Goal: Task Accomplishment & Management: Complete application form

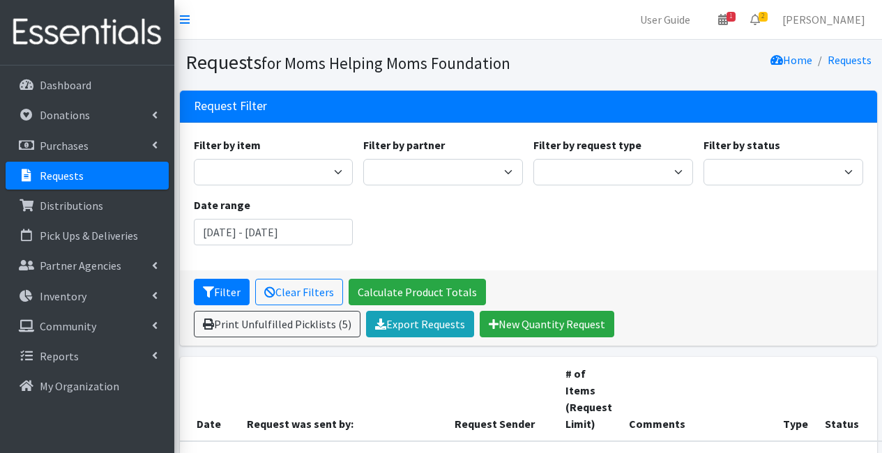
scroll to position [276, 0]
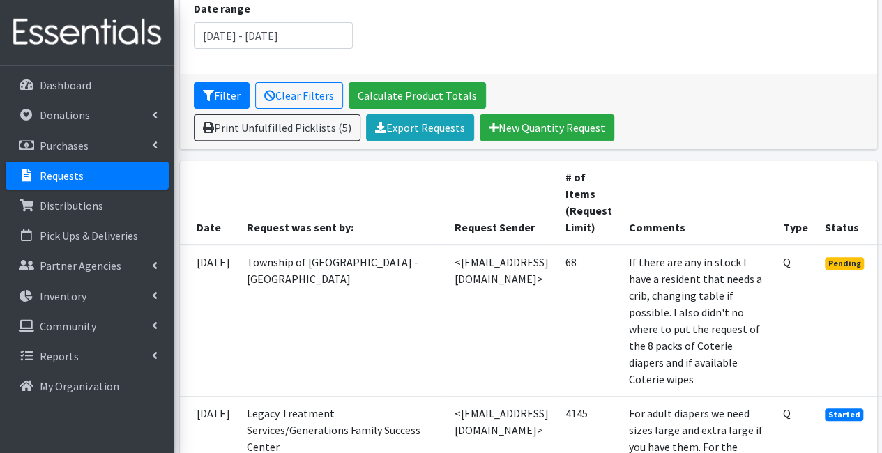
scroll to position [197, 95]
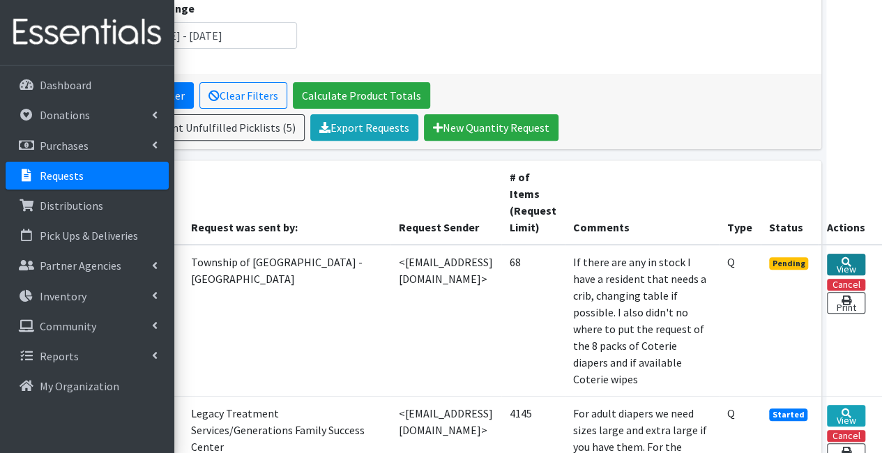
click at [855, 257] on link "View" at bounding box center [846, 265] width 38 height 22
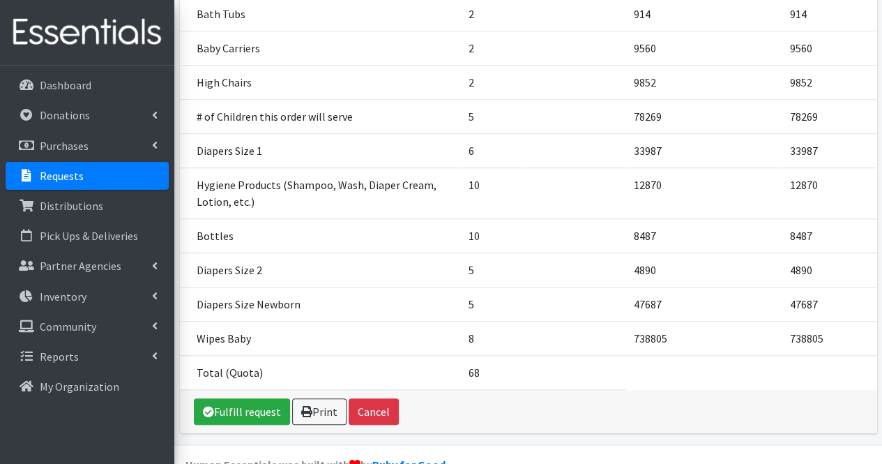
scroll to position [538, 0]
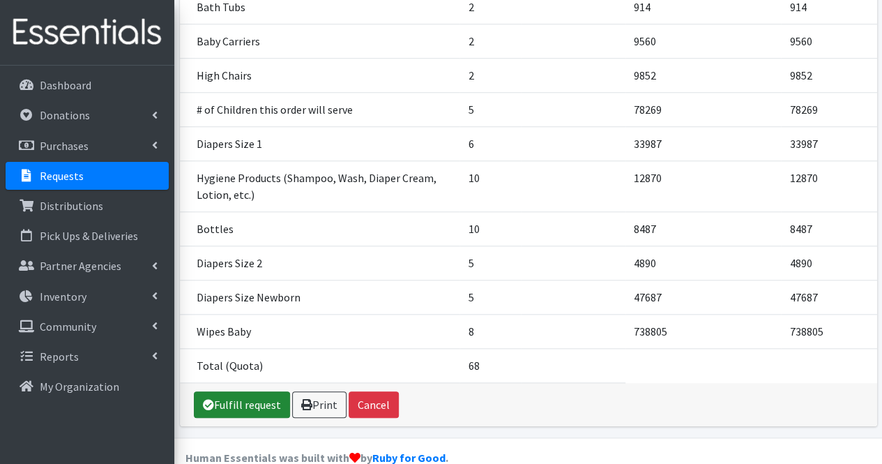
click at [265, 391] on link "Fulfill request" at bounding box center [242, 404] width 96 height 26
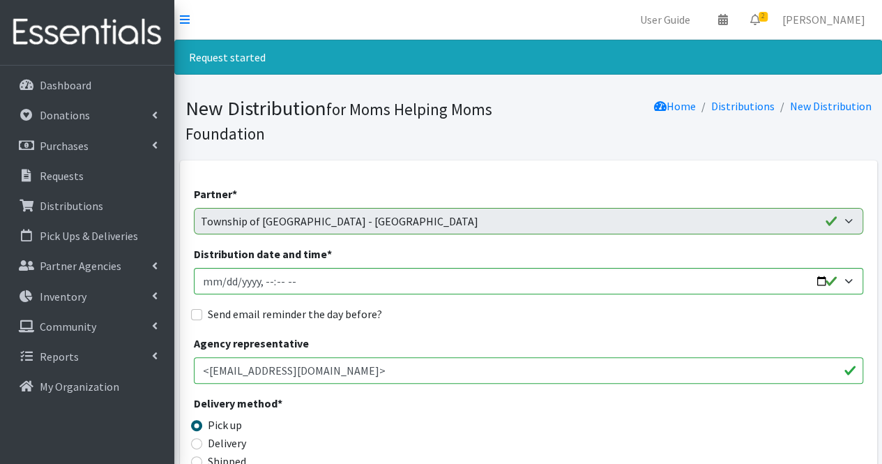
click at [268, 374] on input "<[EMAIL_ADDRESS][DOMAIN_NAME]>" at bounding box center [528, 370] width 669 height 26
click at [237, 370] on input "<[EMAIL_ADDRESS][DOMAIN_NAME]>" at bounding box center [528, 370] width 669 height 26
click at [237, 370] on input "<mdawkins@hillsidenj.us>" at bounding box center [528, 370] width 669 height 26
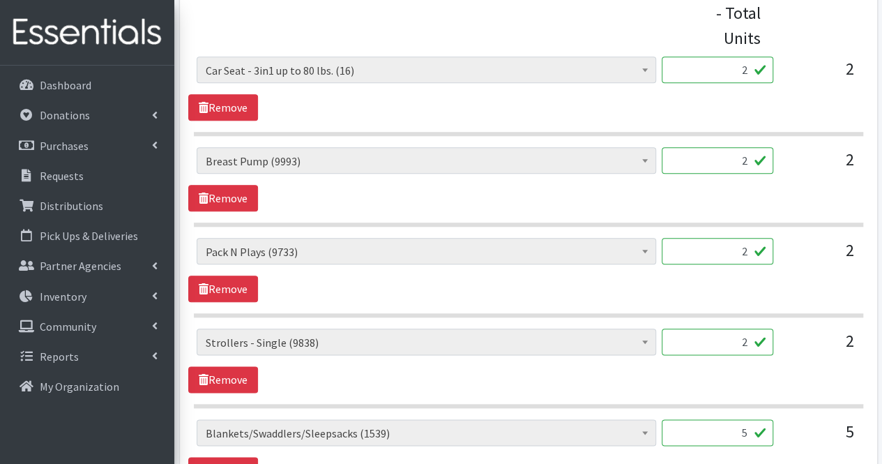
scroll to position [643, 0]
click at [743, 339] on input "2" at bounding box center [718, 341] width 112 height 26
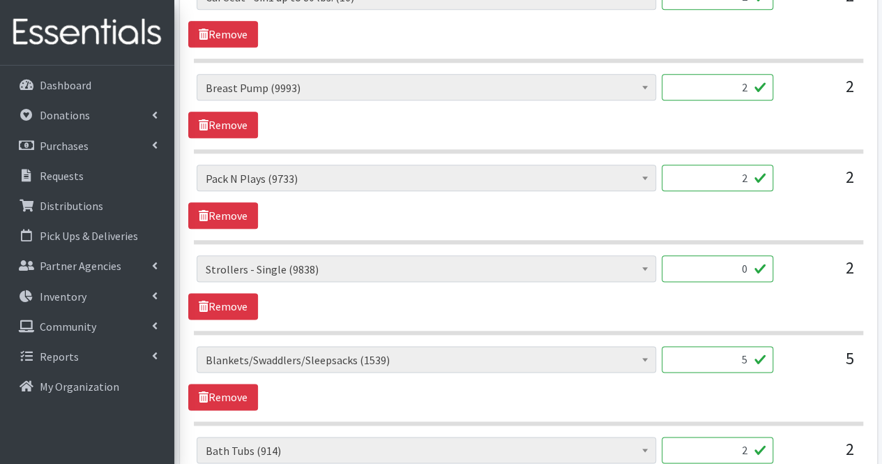
scroll to position [751, 0]
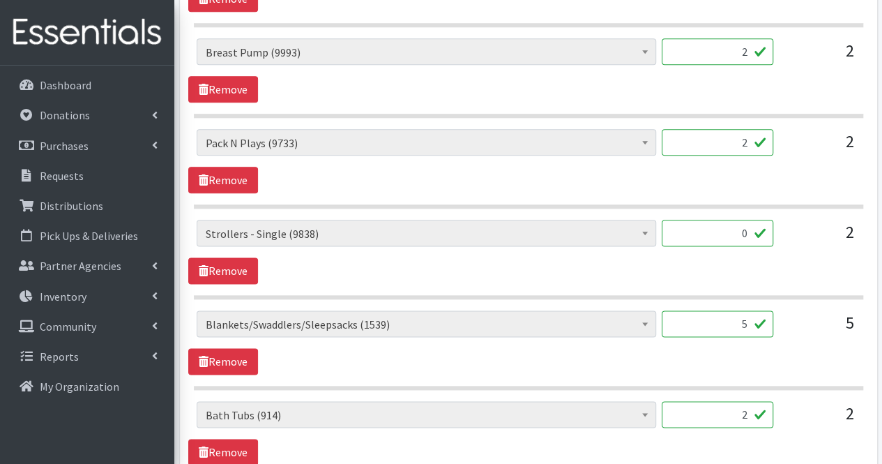
type input "0"
click at [737, 322] on input "5" at bounding box center [718, 323] width 112 height 26
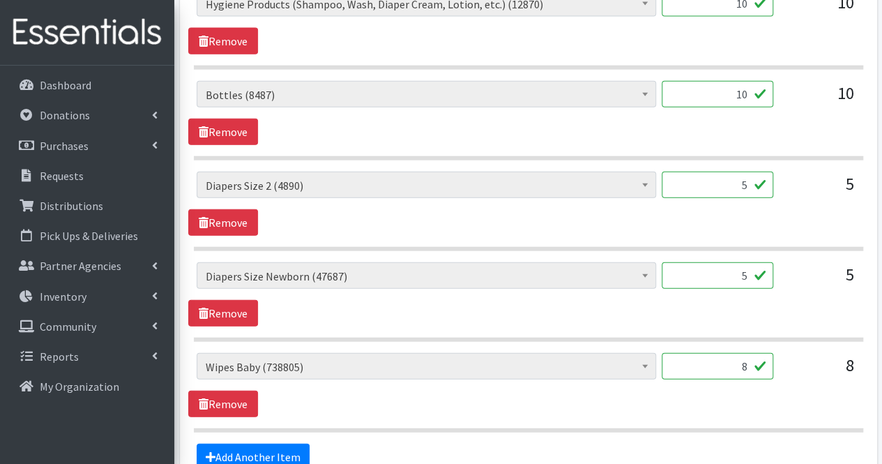
scroll to position [1752, 0]
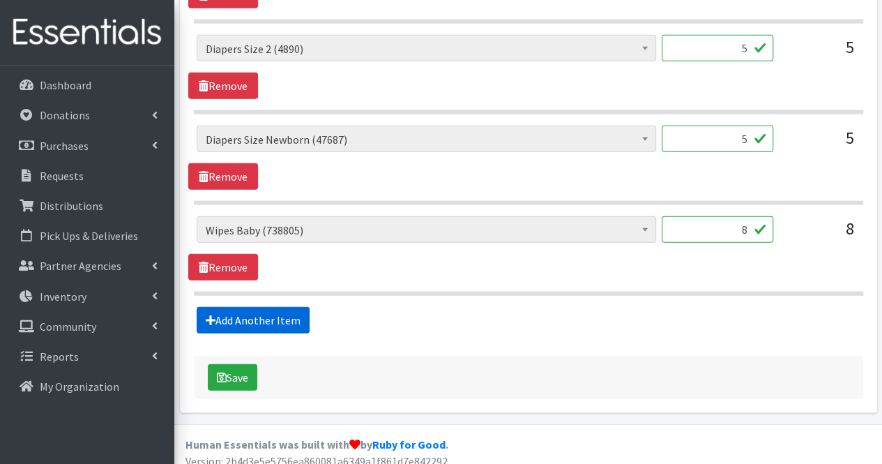
click at [268, 307] on link "Add Another Item" at bounding box center [253, 320] width 113 height 26
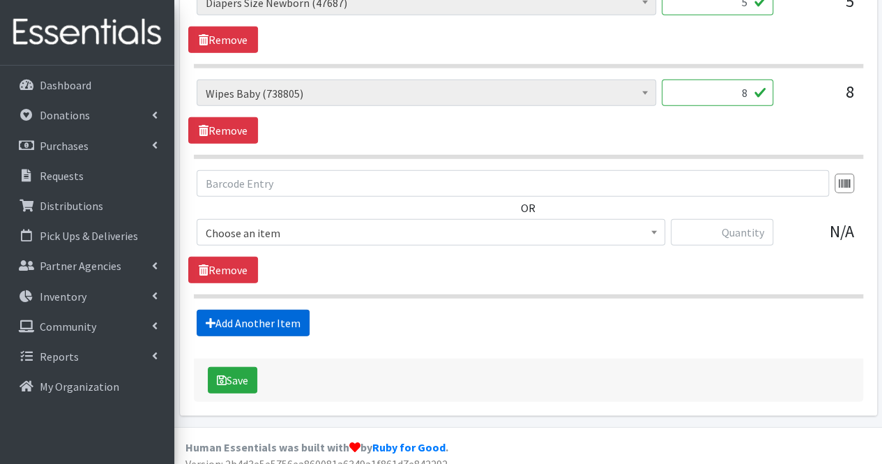
scroll to position [1891, 0]
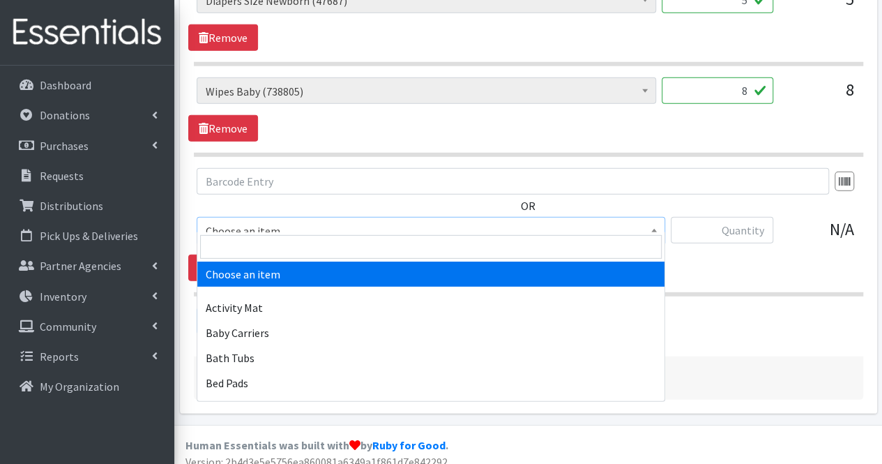
click at [297, 221] on span "Choose an item" at bounding box center [431, 231] width 450 height 20
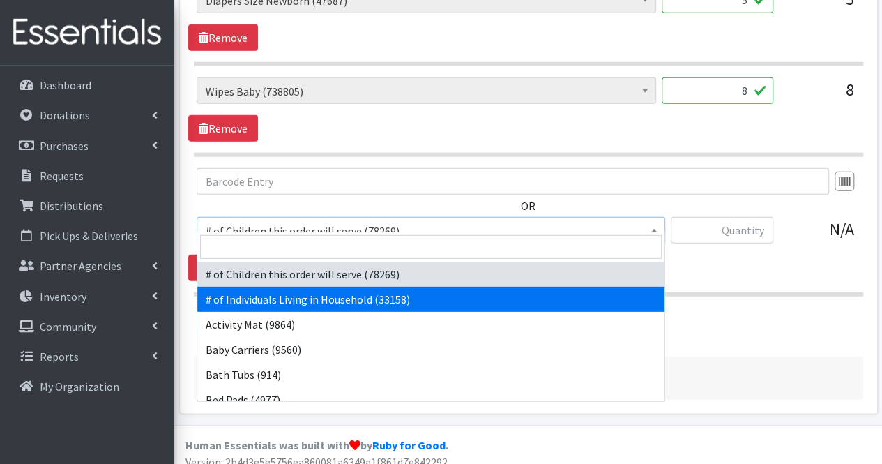
select select "6076"
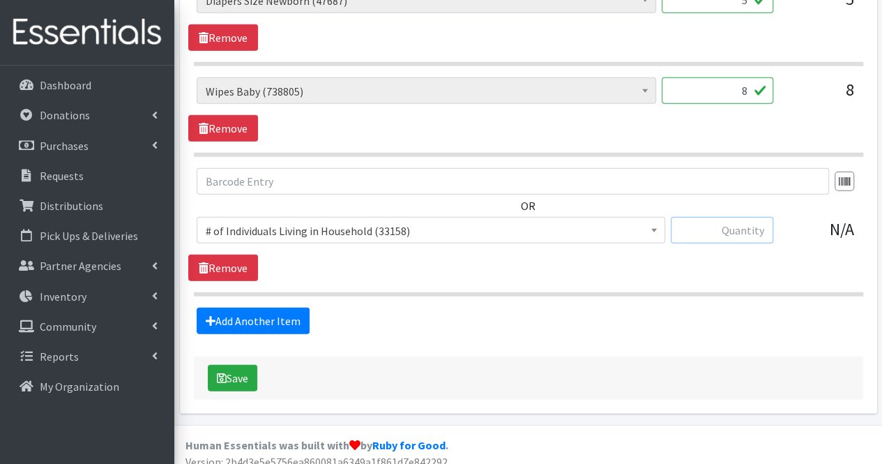
click at [760, 217] on input "text" at bounding box center [722, 230] width 102 height 26
type input "29"
click at [258, 307] on link "Add Another Item" at bounding box center [253, 320] width 113 height 26
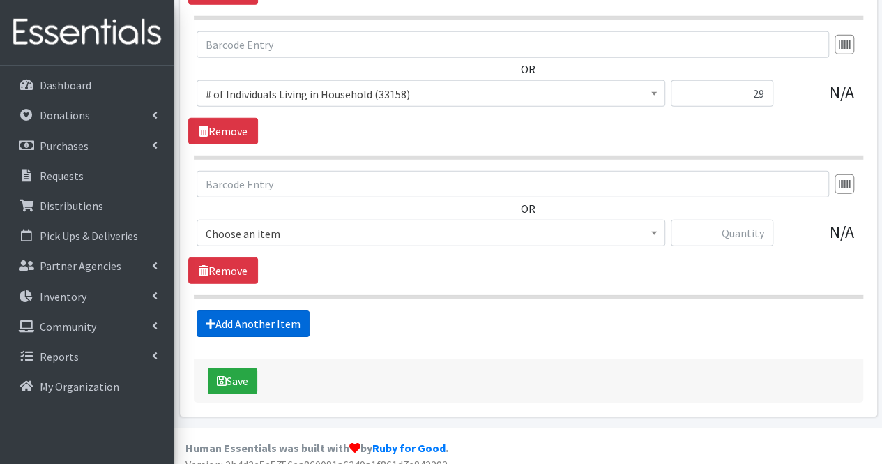
scroll to position [2029, 0]
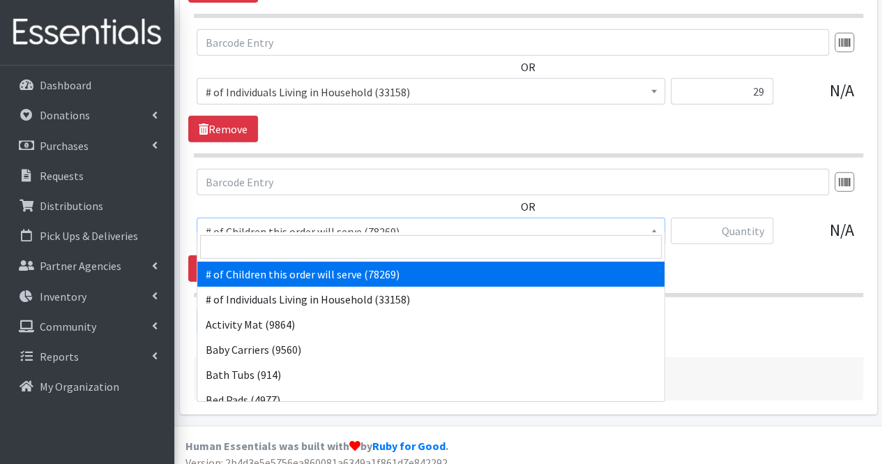
click at [300, 222] on span "# of Children this order will serve (78269)" at bounding box center [431, 232] width 450 height 20
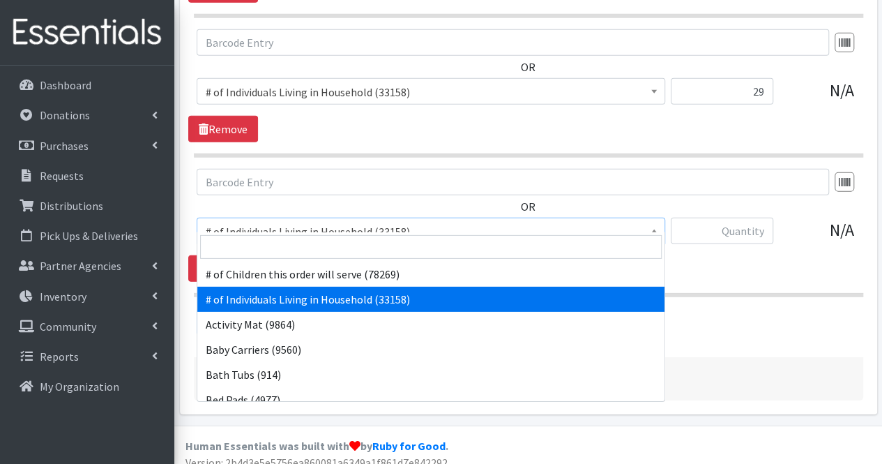
click at [325, 222] on span "# of Individuals Living in Household (33158)" at bounding box center [431, 232] width 450 height 20
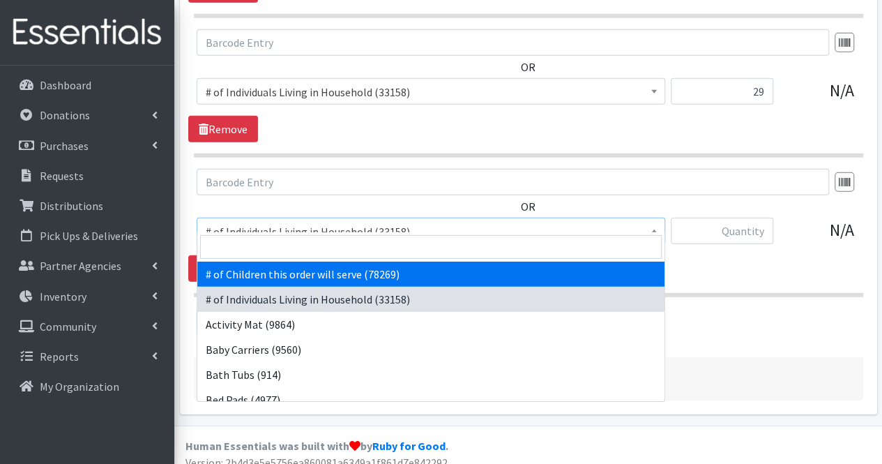
select select "13431"
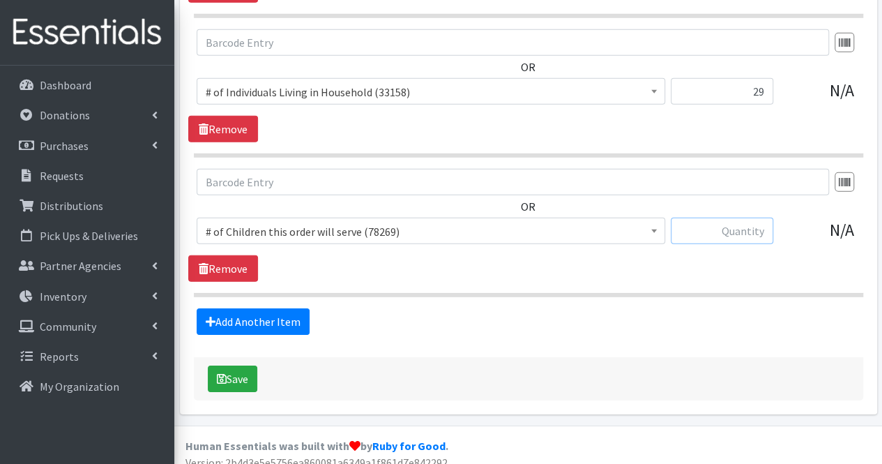
click at [747, 217] on input "text" at bounding box center [722, 230] width 102 height 26
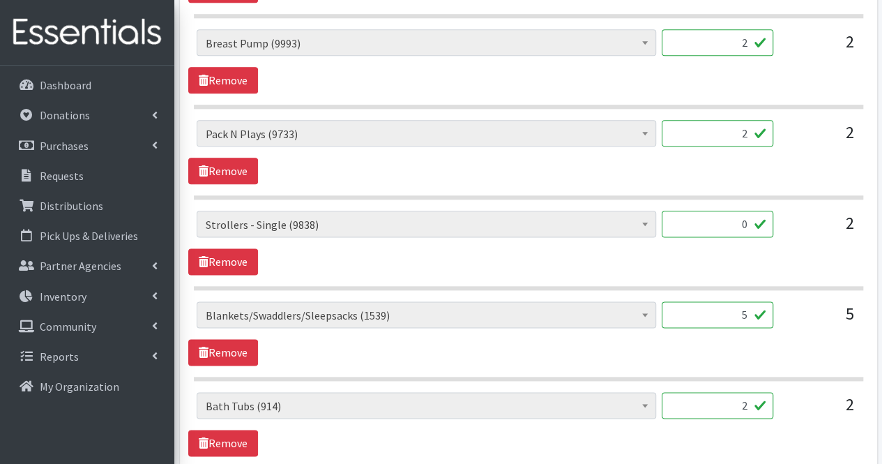
scroll to position [760, 0]
type input "18"
drag, startPoint x: 747, startPoint y: 217, endPoint x: 811, endPoint y: 87, distance: 144.3
click at [811, 87] on div "# of Children this order will serve (78269) # of Individuals Living in Househol…" at bounding box center [528, 62] width 680 height 64
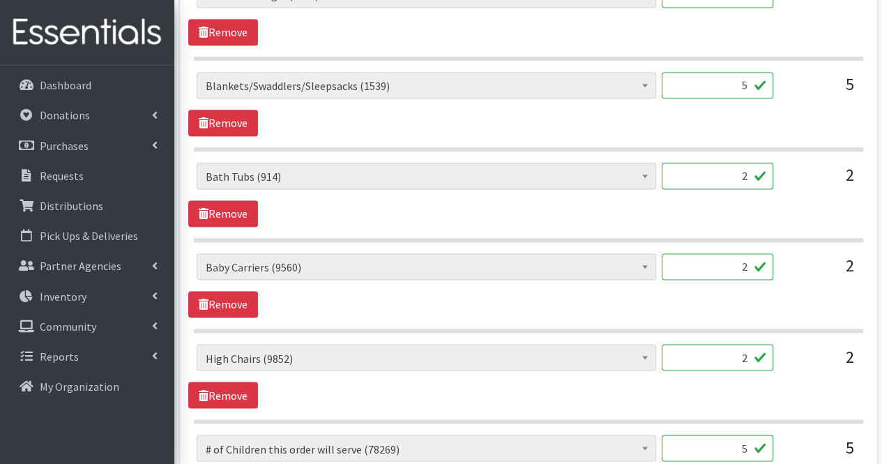
scroll to position [993, 0]
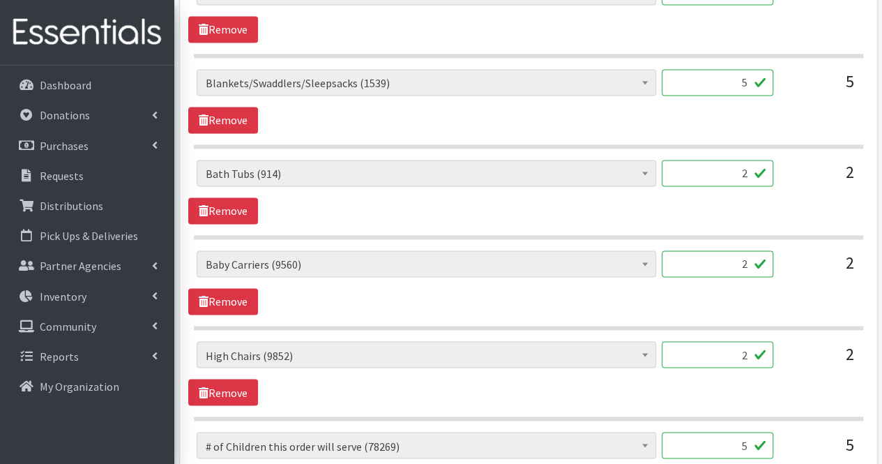
click at [738, 263] on input "2" at bounding box center [718, 263] width 112 height 26
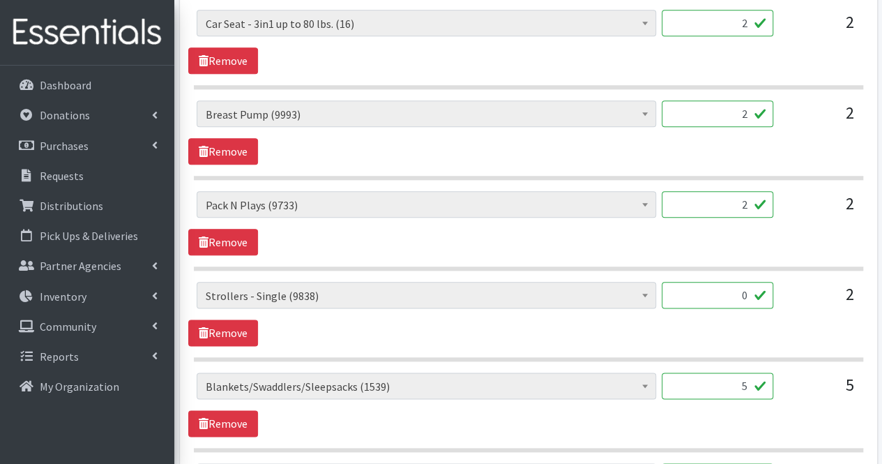
scroll to position [720, 0]
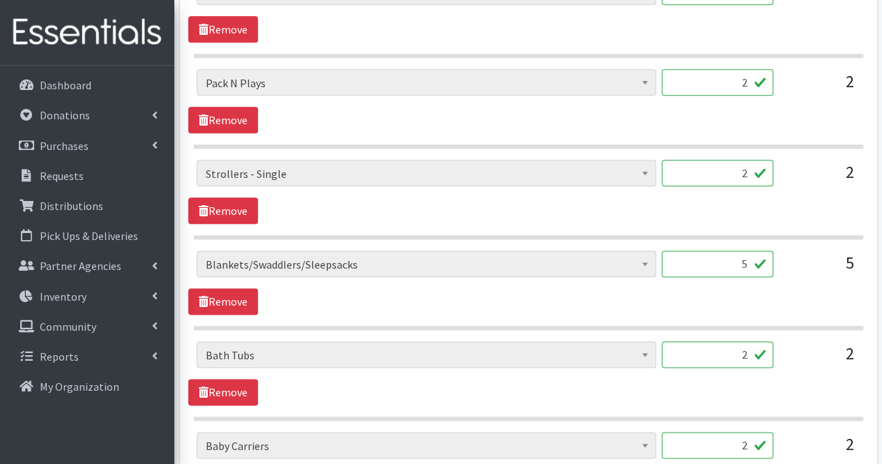
scroll to position [772, 0]
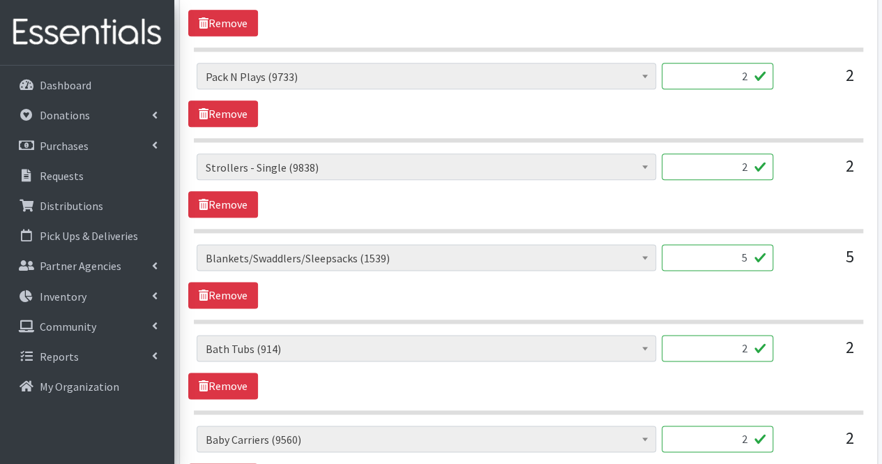
click at [301, 273] on span "# of Children this order will serve (78269) # of Individuals Living in Househol…" at bounding box center [426, 263] width 459 height 38
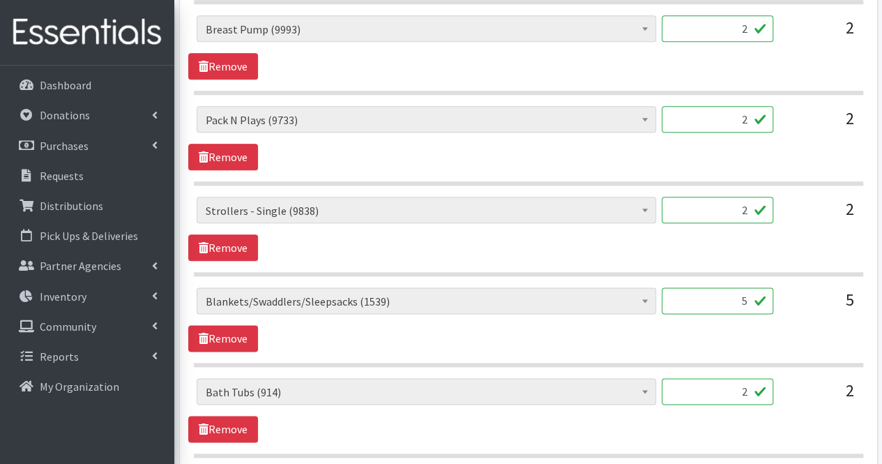
scroll to position [728, 0]
click at [694, 215] on input "2" at bounding box center [718, 210] width 112 height 26
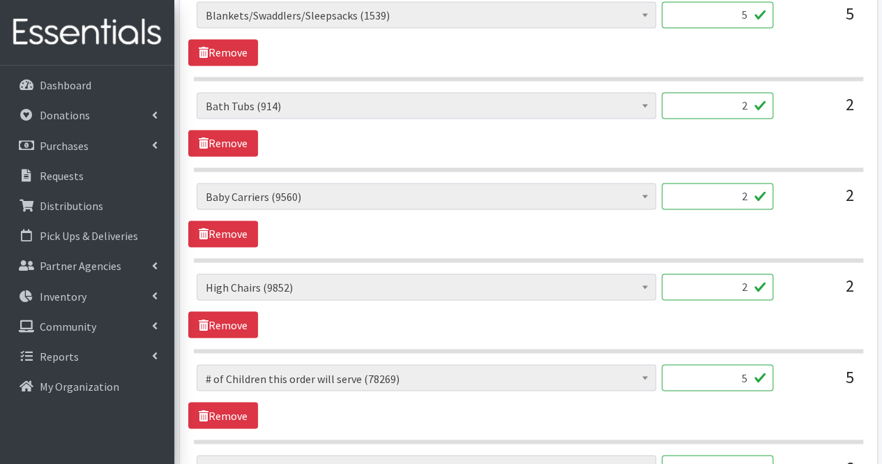
scroll to position [1016, 0]
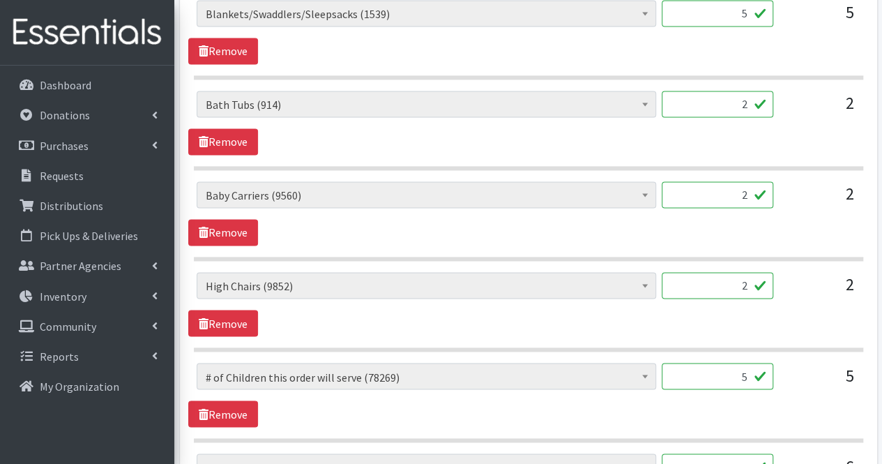
type input "0"
click at [745, 373] on input "5" at bounding box center [718, 375] width 112 height 26
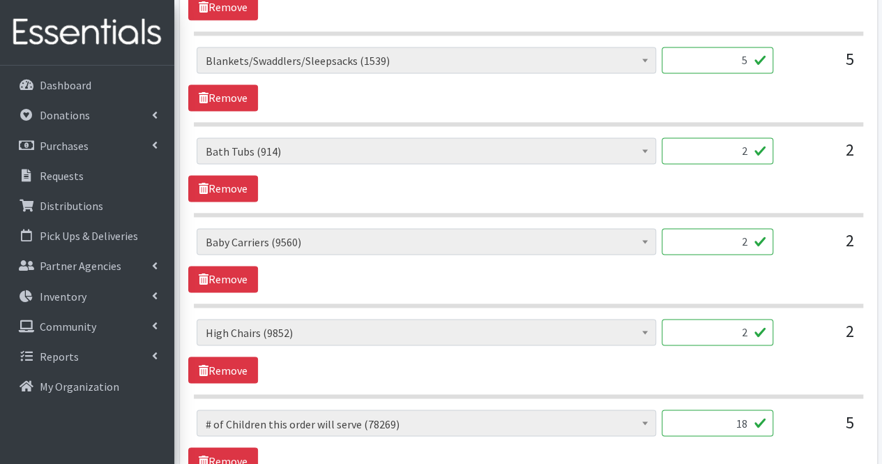
scroll to position [968, 0]
type input "18"
click at [746, 328] on input "2" at bounding box center [718, 332] width 112 height 26
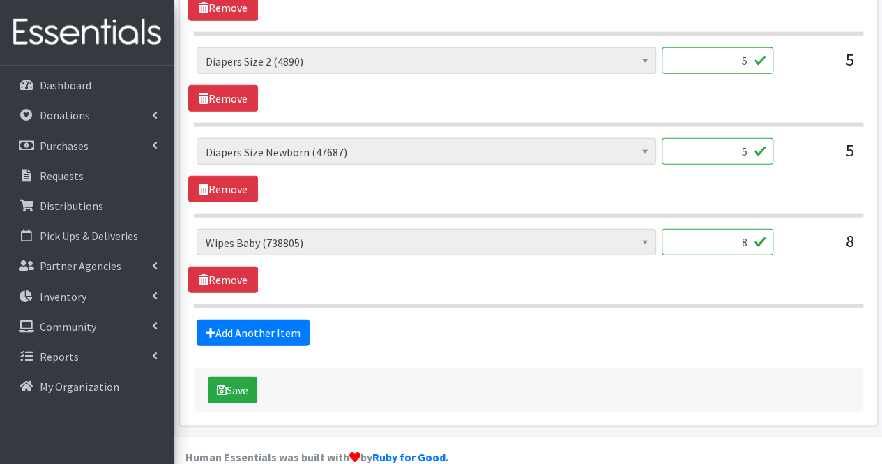
scroll to position [1707, 0]
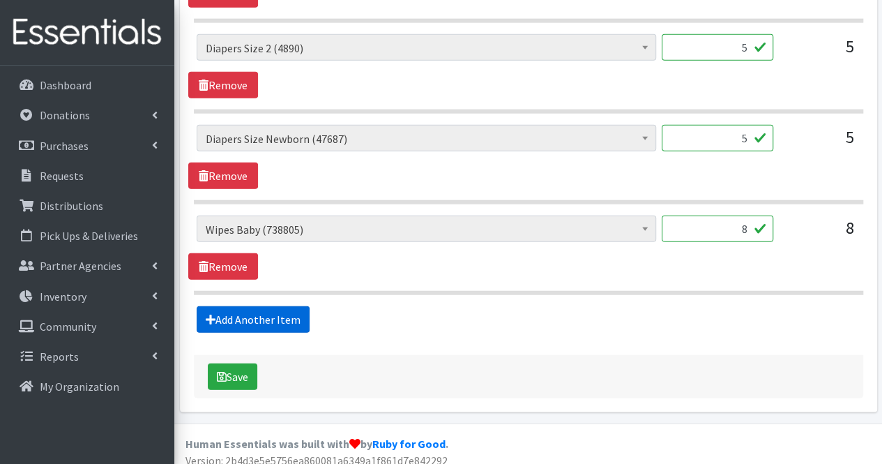
type input "0"
click at [238, 306] on link "Add Another Item" at bounding box center [253, 319] width 113 height 26
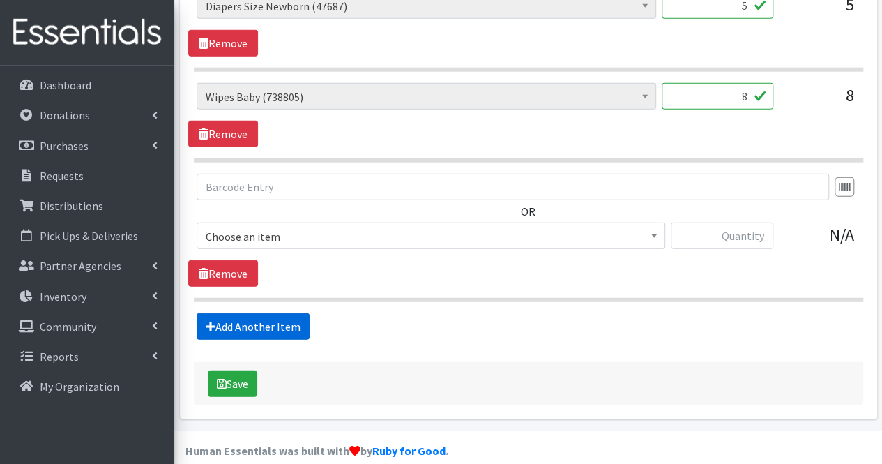
scroll to position [1845, 0]
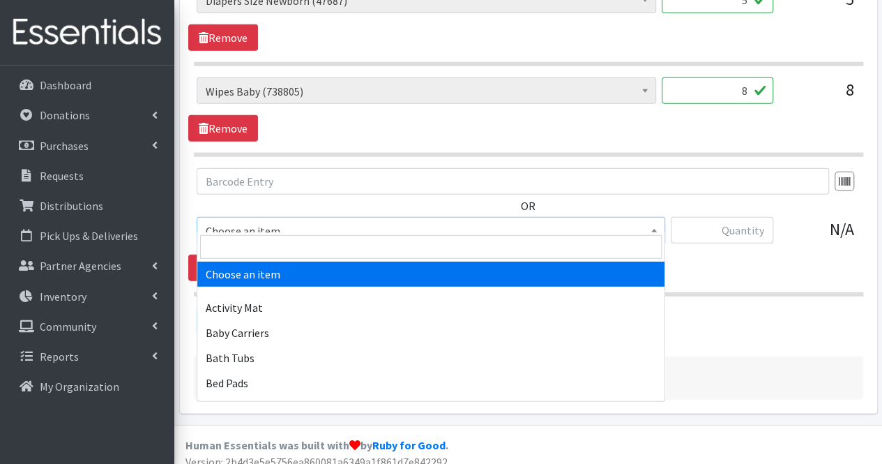
click at [275, 221] on span "Choose an item" at bounding box center [431, 231] width 450 height 20
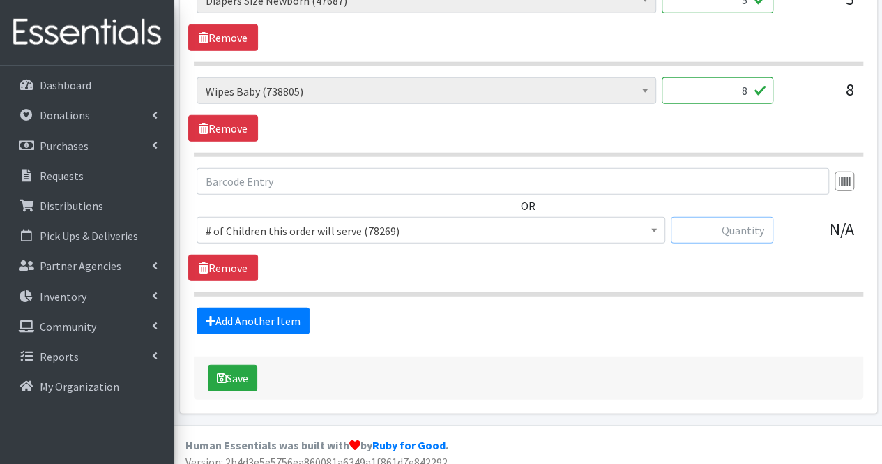
click at [722, 225] on input "text" at bounding box center [722, 230] width 102 height 26
type input "18"
click at [268, 307] on link "Add Another Item" at bounding box center [253, 320] width 113 height 26
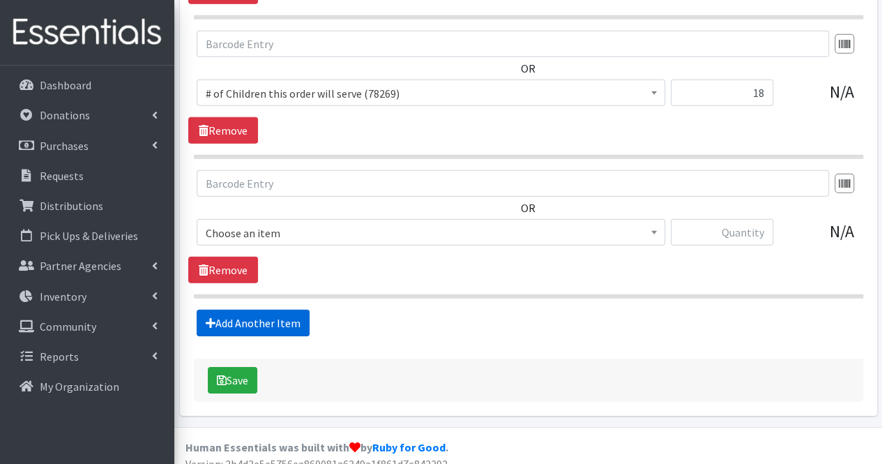
scroll to position [1984, 0]
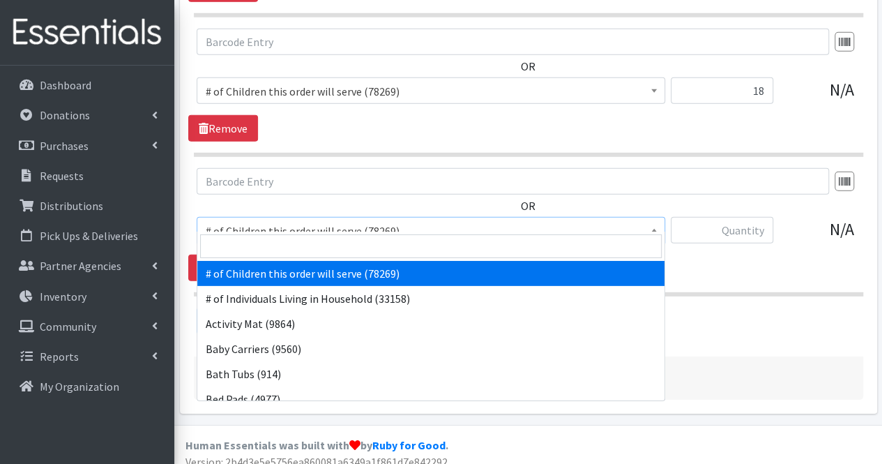
click at [277, 221] on span "# of Children this order will serve (78269)" at bounding box center [431, 231] width 450 height 20
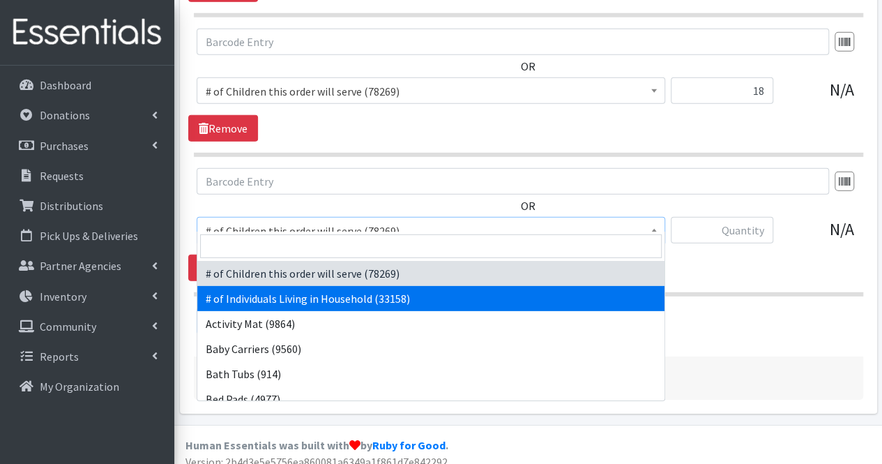
select select "6076"
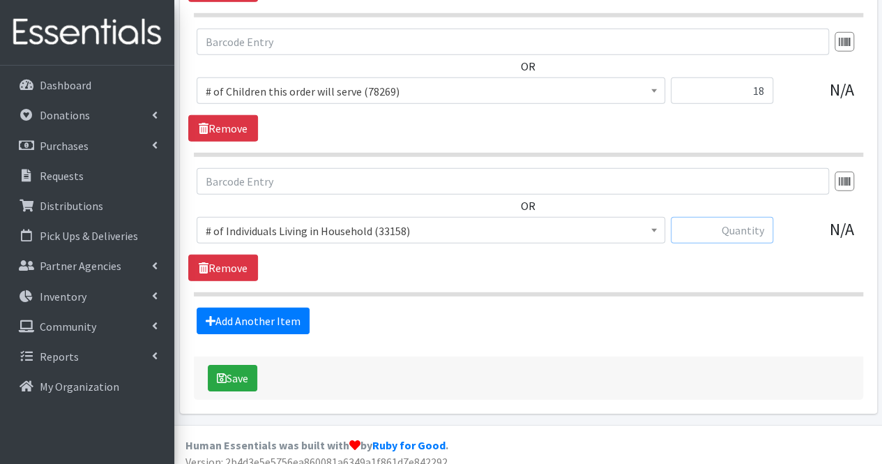
click at [725, 217] on input "text" at bounding box center [722, 230] width 102 height 26
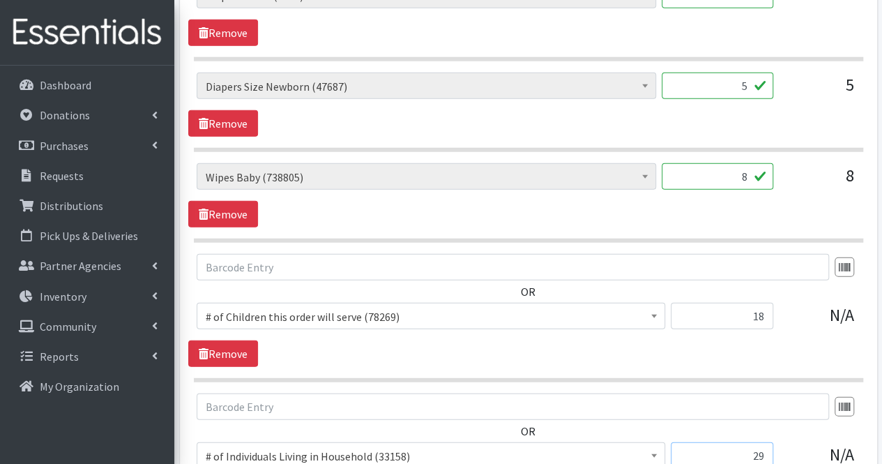
scroll to position [1771, 0]
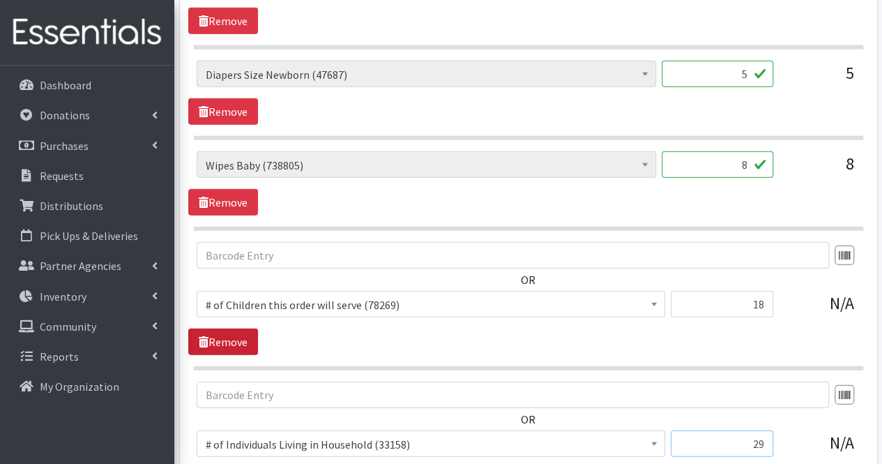
type input "29"
click at [247, 328] on link "Remove" at bounding box center [223, 341] width 70 height 26
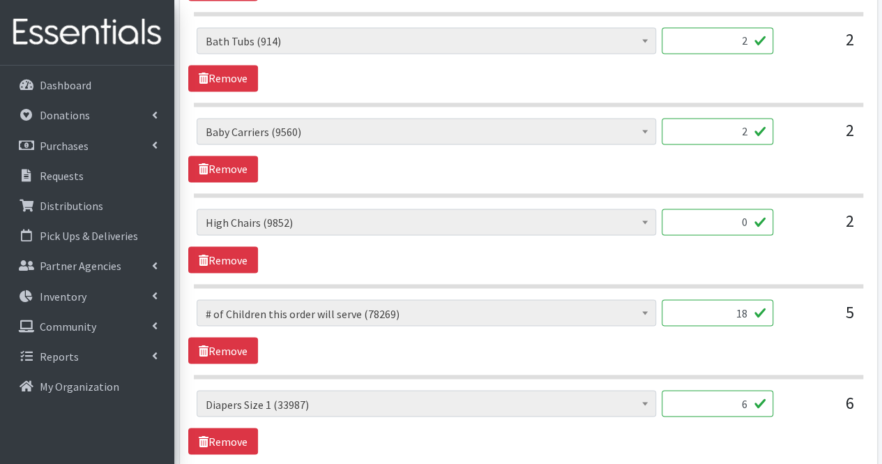
scroll to position [1081, 0]
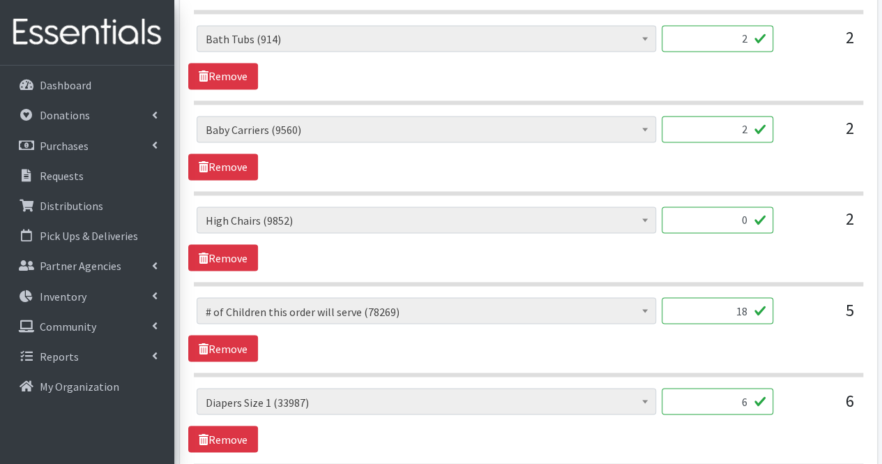
click at [732, 130] on input "2" at bounding box center [718, 129] width 112 height 26
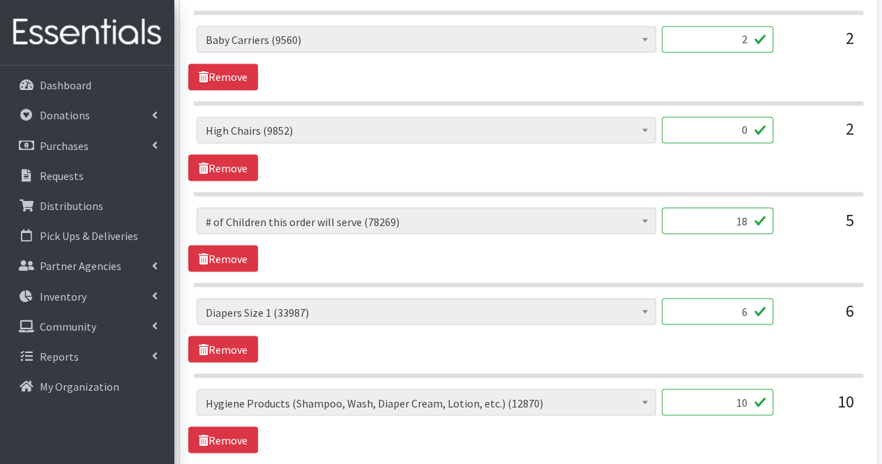
scroll to position [1174, 0]
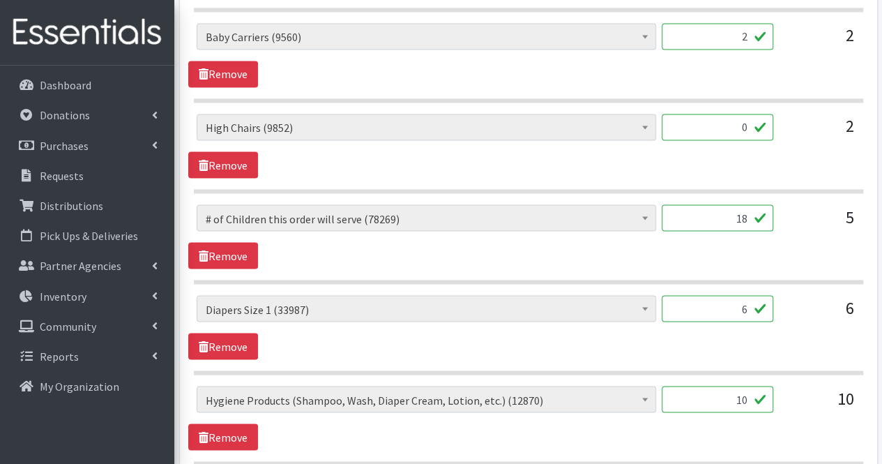
click at [732, 298] on input "6" at bounding box center [718, 308] width 112 height 26
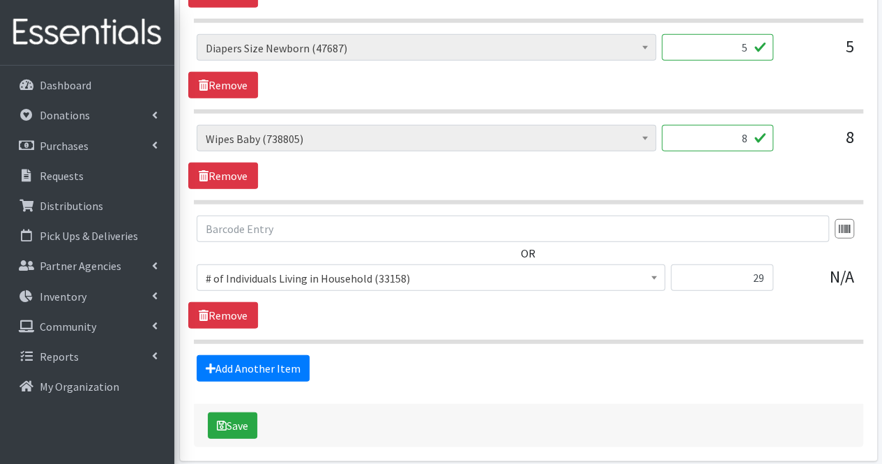
scroll to position [1845, 0]
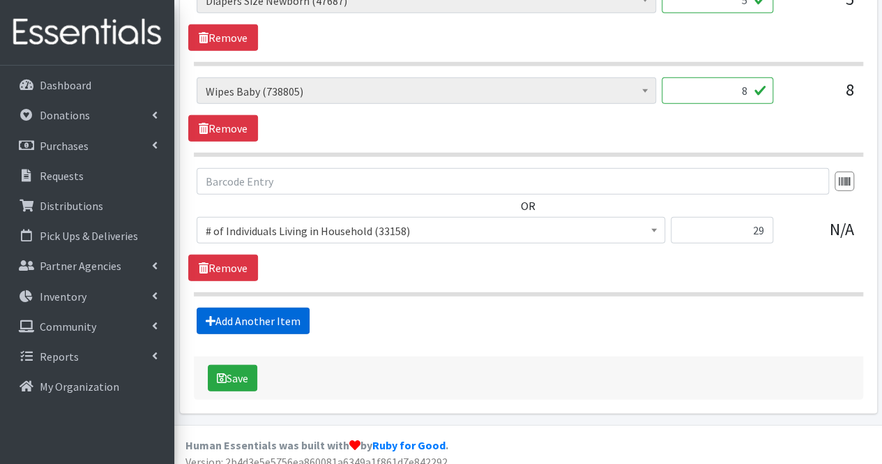
type input "300"
click at [291, 312] on link "Add Another Item" at bounding box center [253, 320] width 113 height 26
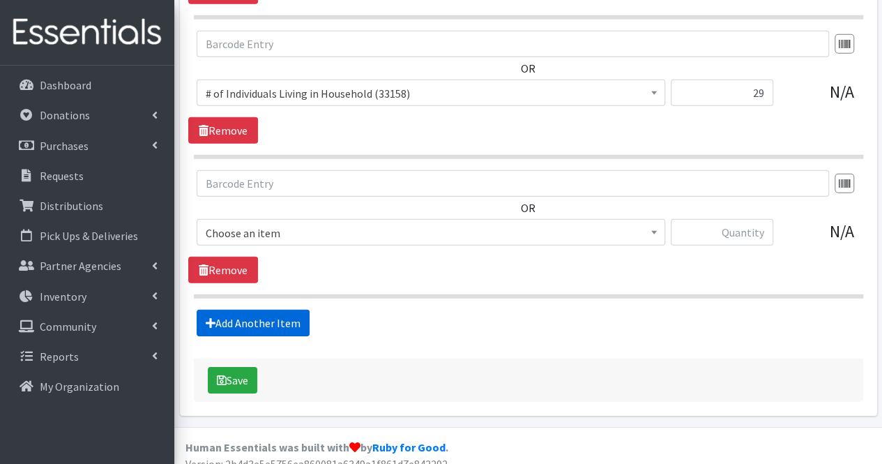
scroll to position [1984, 0]
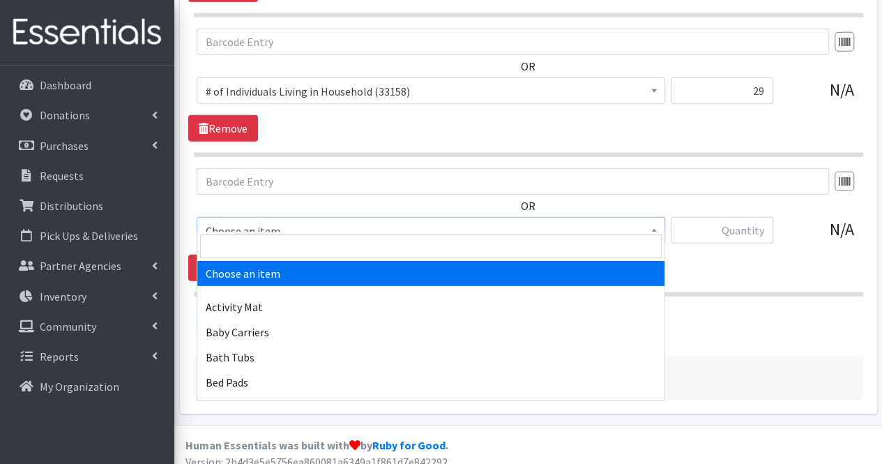
click at [328, 227] on span "Choose an item" at bounding box center [431, 231] width 450 height 20
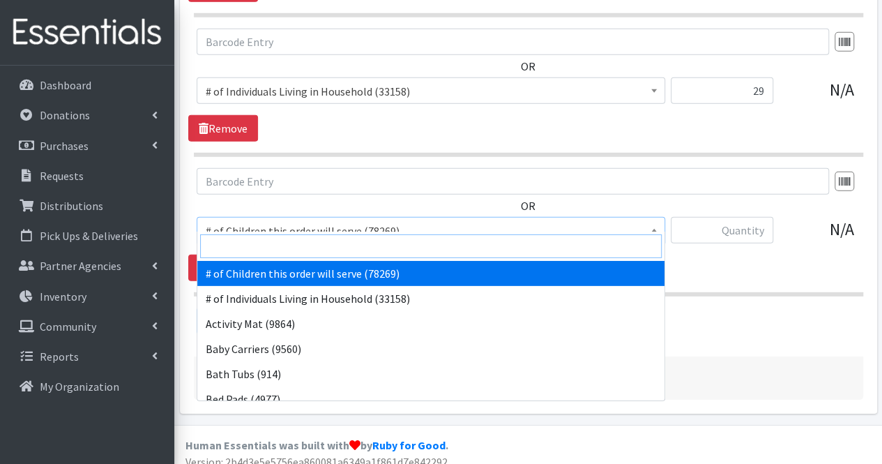
click at [339, 253] on input "search" at bounding box center [430, 246] width 461 height 24
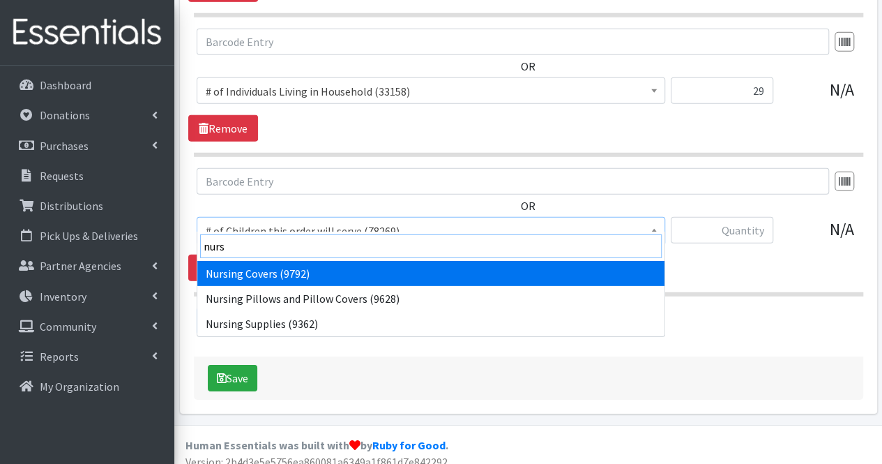
type input "nurs"
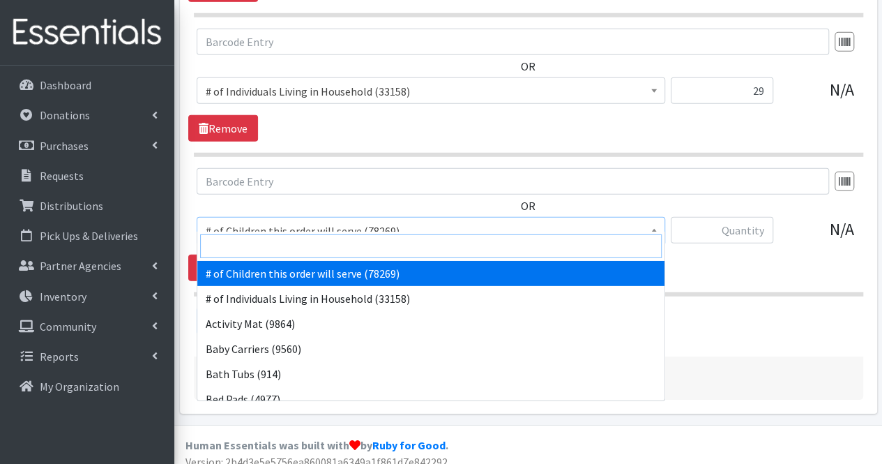
click at [339, 253] on input "search" at bounding box center [430, 246] width 461 height 24
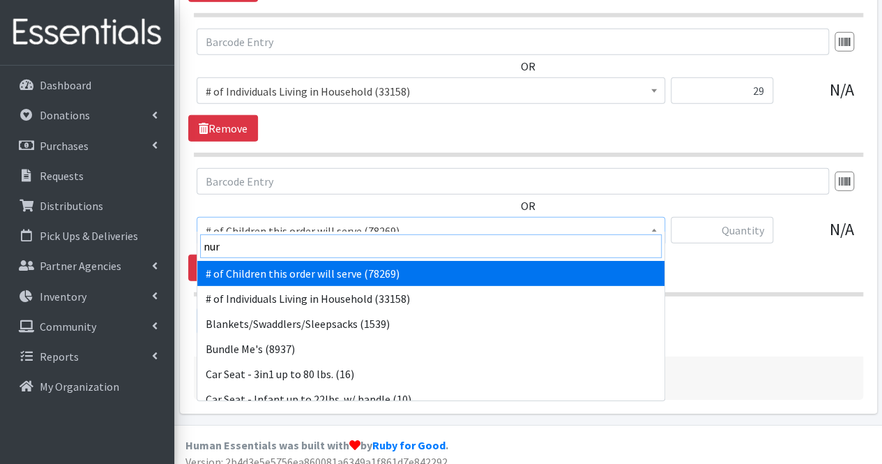
type input "nurs"
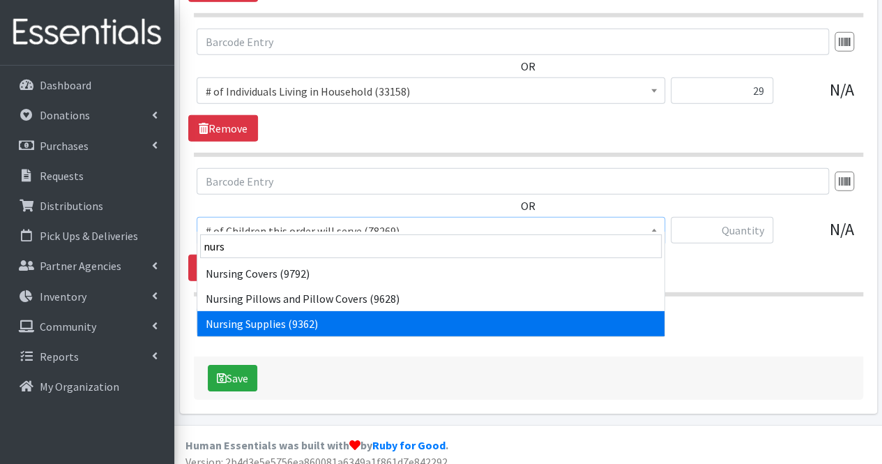
select select "1936"
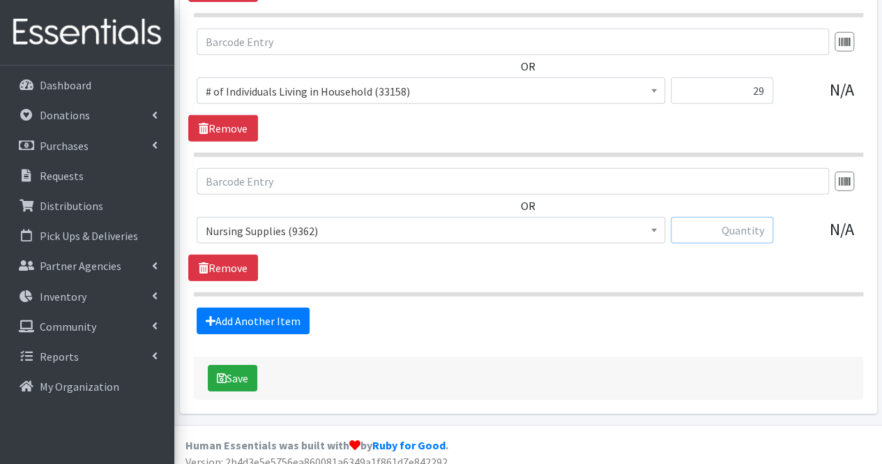
click at [751, 218] on input "text" at bounding box center [722, 230] width 102 height 26
type input "214"
click at [288, 308] on link "Add Another Item" at bounding box center [253, 320] width 113 height 26
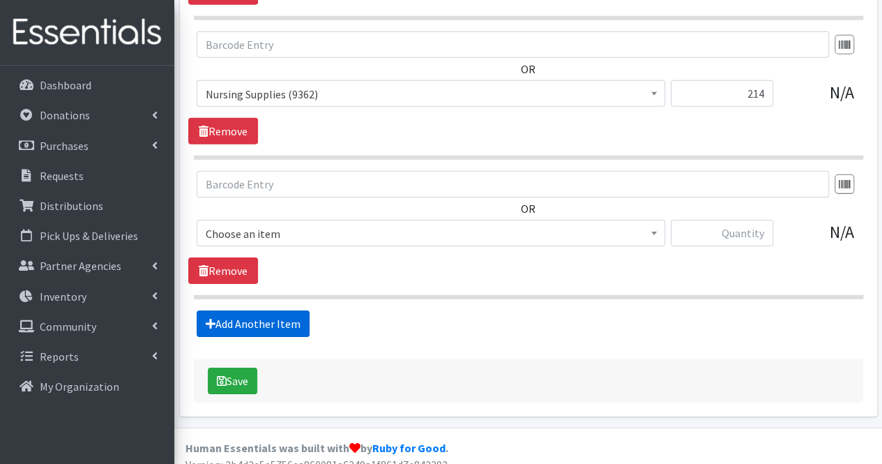
scroll to position [2122, 0]
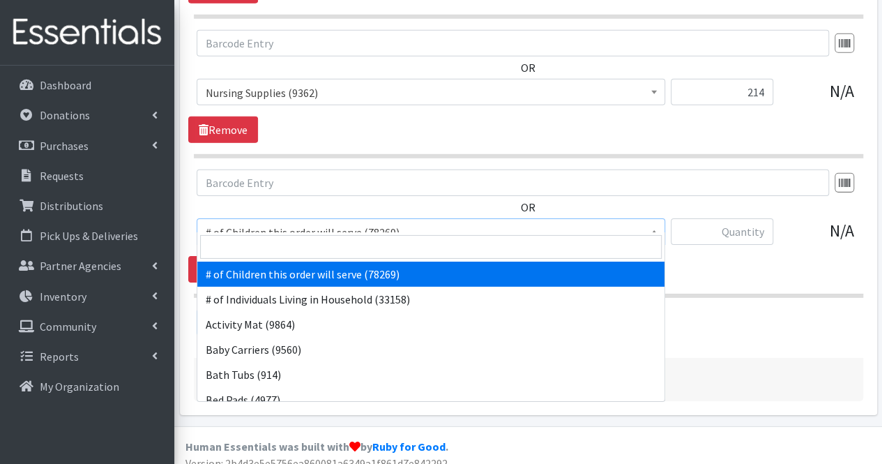
click at [265, 222] on span "# of Children this order will serve (78269)" at bounding box center [431, 232] width 450 height 20
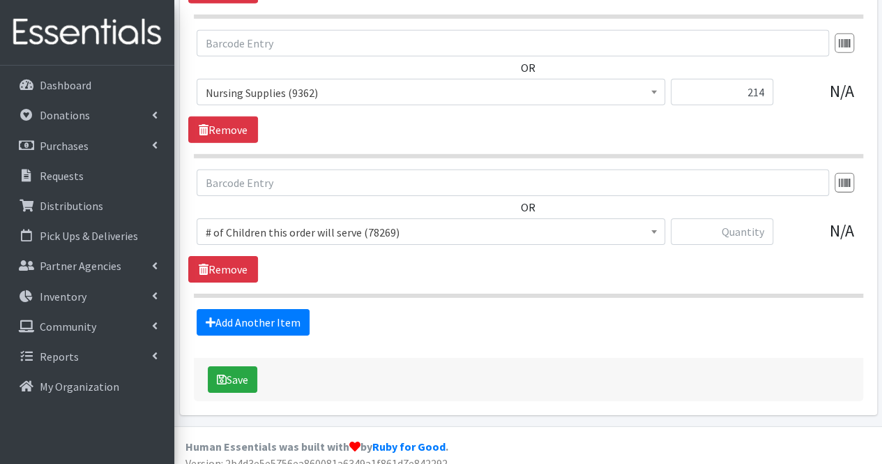
click at [747, 256] on div "OR # of Children this order will serve (78269) # of Individuals Living in House…" at bounding box center [528, 225] width 680 height 113
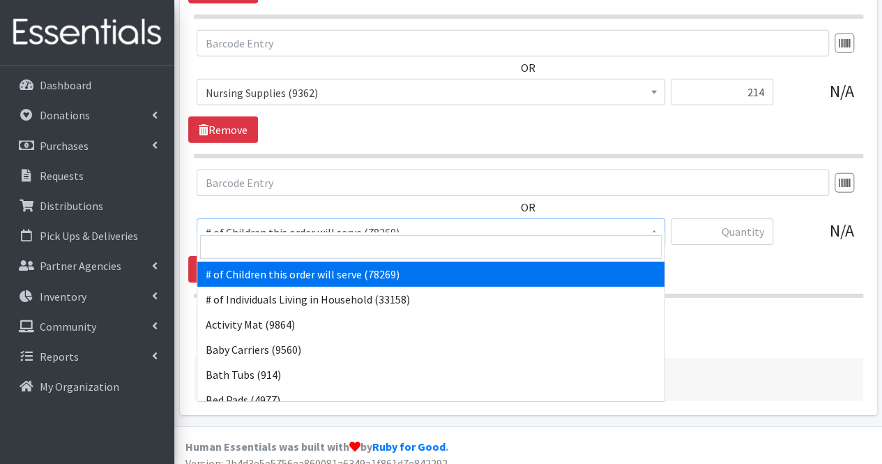
click at [524, 222] on span "# of Children this order will serve (78269)" at bounding box center [431, 232] width 450 height 20
click at [445, 239] on input "search" at bounding box center [430, 247] width 461 height 24
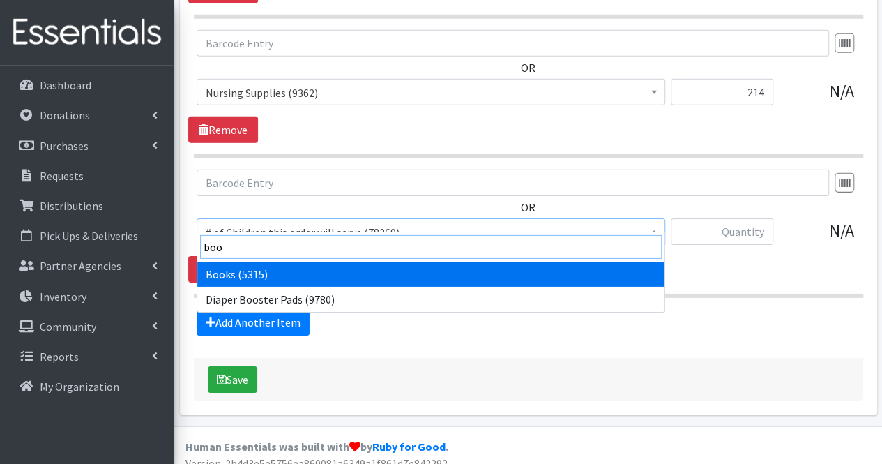
type input "book"
select select "1947"
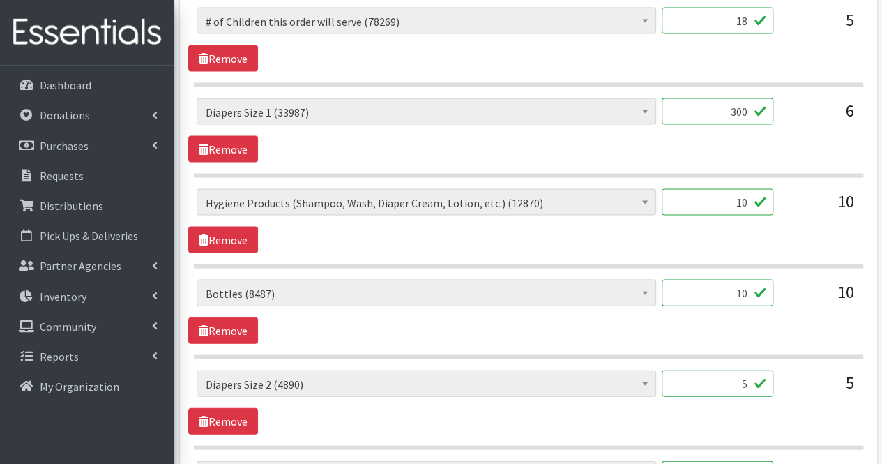
scroll to position [1461, 0]
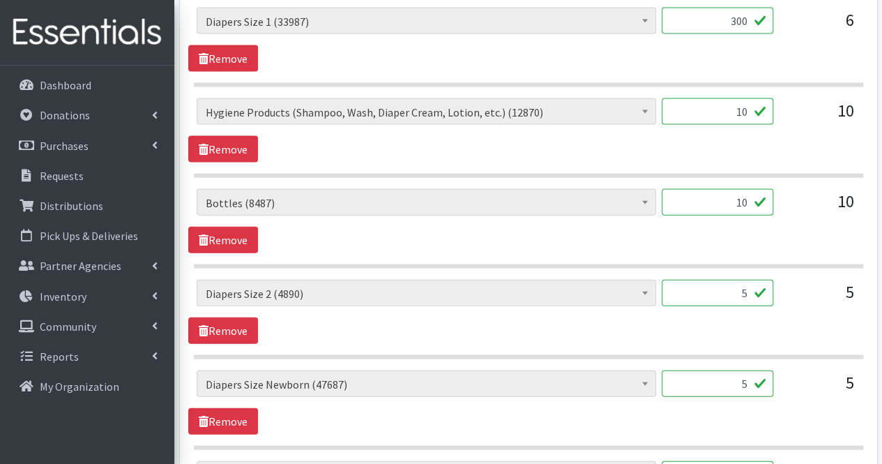
click at [700, 202] on input "10" at bounding box center [718, 202] width 112 height 26
type input "0"
click at [727, 286] on input "5" at bounding box center [718, 293] width 112 height 26
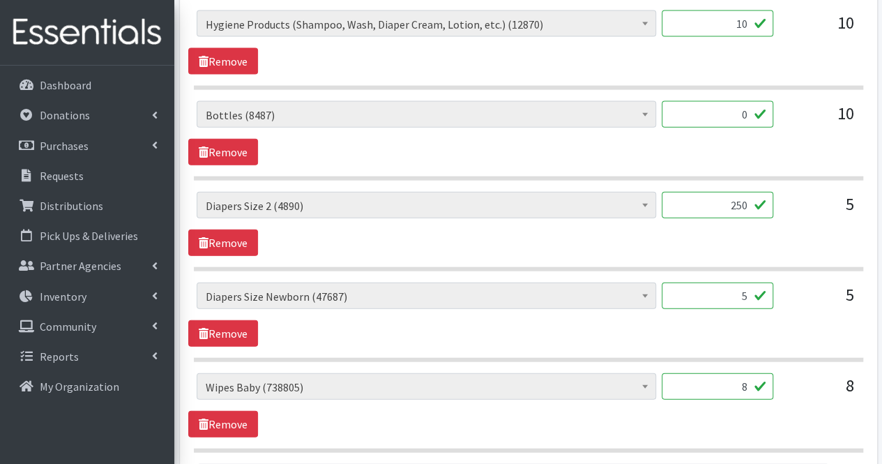
scroll to position [1550, 0]
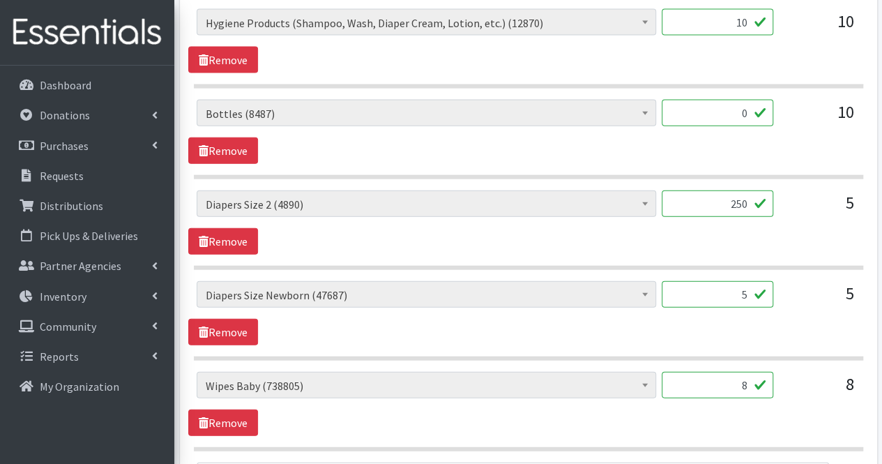
type input "250"
click at [727, 286] on input "5" at bounding box center [718, 294] width 112 height 26
type input "505"
click at [742, 379] on input "8" at bounding box center [718, 385] width 112 height 26
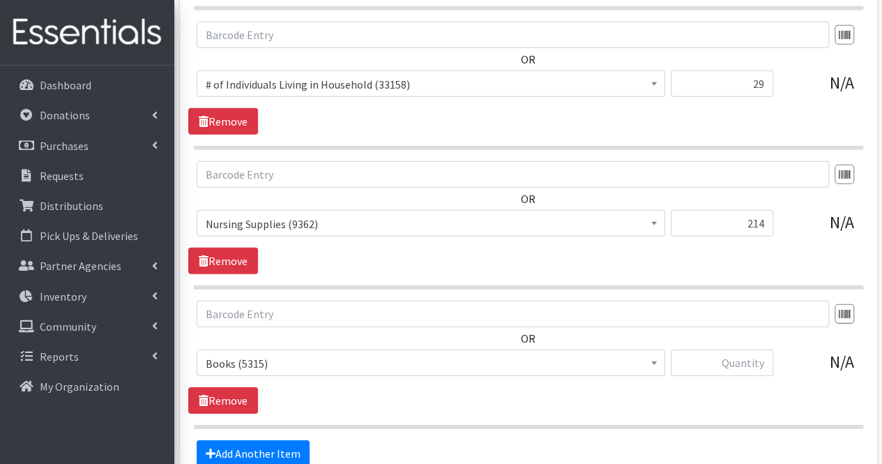
scroll to position [2003, 0]
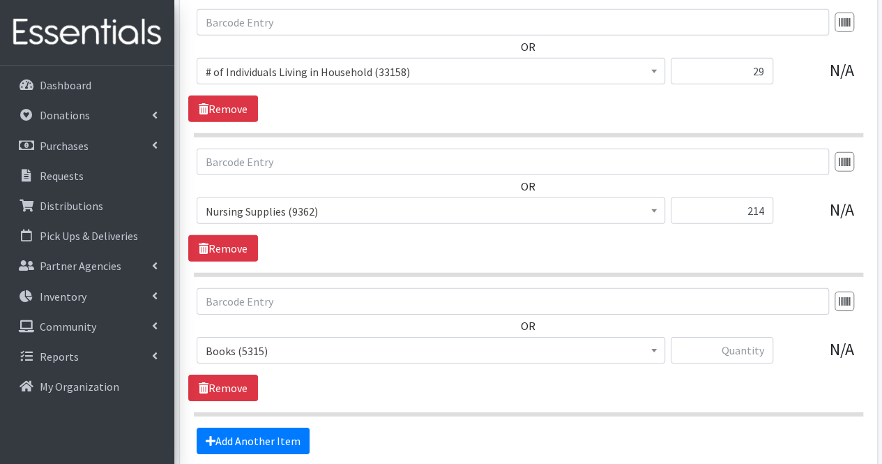
type input "0"
click at [765, 200] on input "214" at bounding box center [722, 210] width 102 height 26
click at [740, 345] on input "text" at bounding box center [722, 350] width 102 height 26
click at [765, 198] on input "246" at bounding box center [722, 210] width 102 height 26
type input "2"
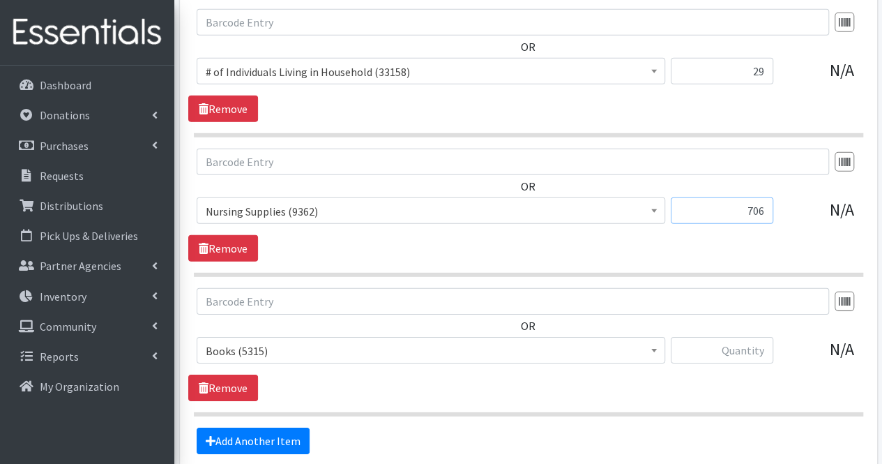
type input "706"
click at [754, 342] on input "text" at bounding box center [722, 350] width 102 height 26
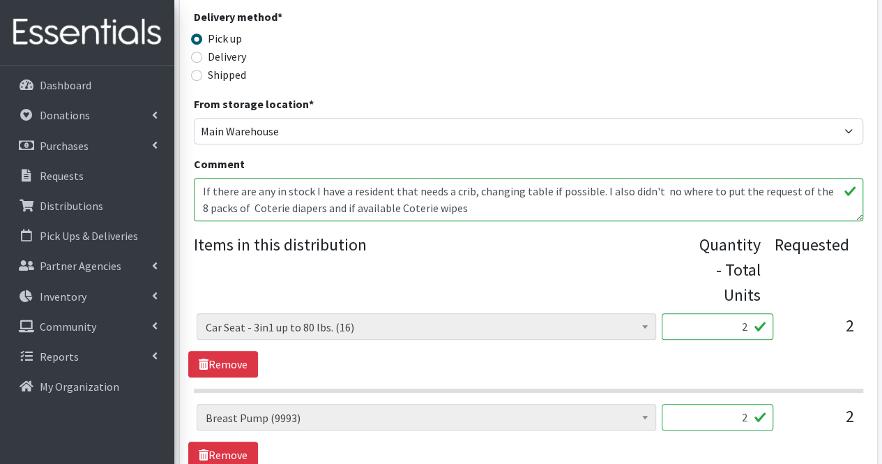
scroll to position [332, 0]
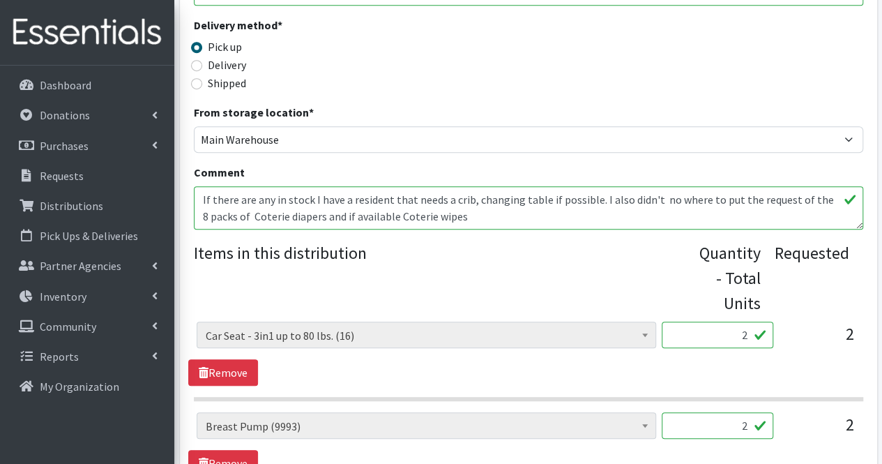
type input "15"
click at [498, 220] on textarea "If there are any in stock I have a resident that needs a crib, changing table i…" at bounding box center [528, 207] width 669 height 43
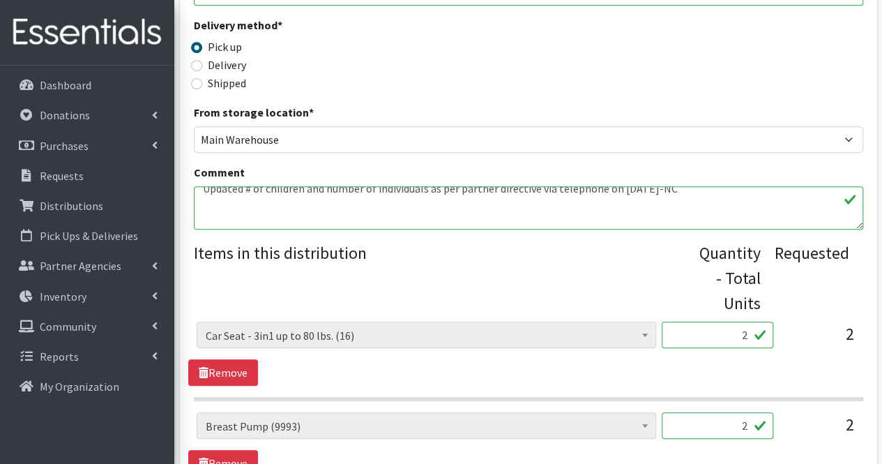
scroll to position [84, 0]
click at [414, 221] on textarea "If there are any in stock I have a resident that needs a crib, changing table i…" at bounding box center [528, 207] width 669 height 43
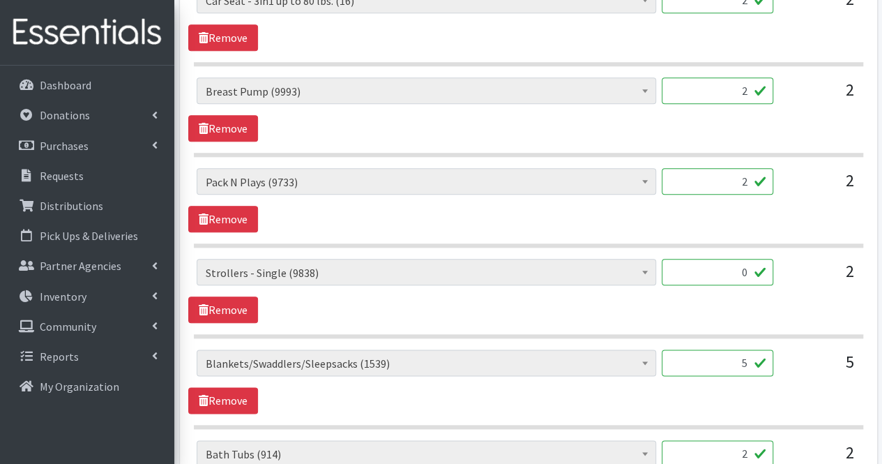
scroll to position [668, 0]
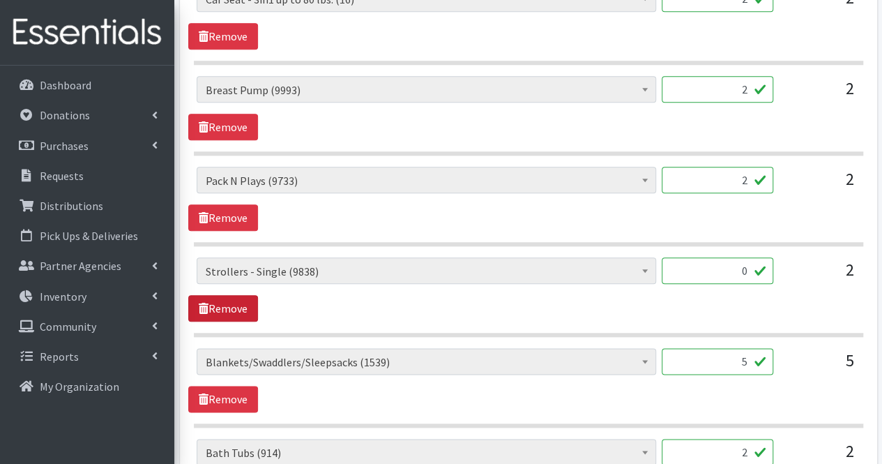
type textarea "If there are any in stock I have a resident that needs a crib, changing table i…"
click at [238, 308] on link "Remove" at bounding box center [223, 308] width 70 height 26
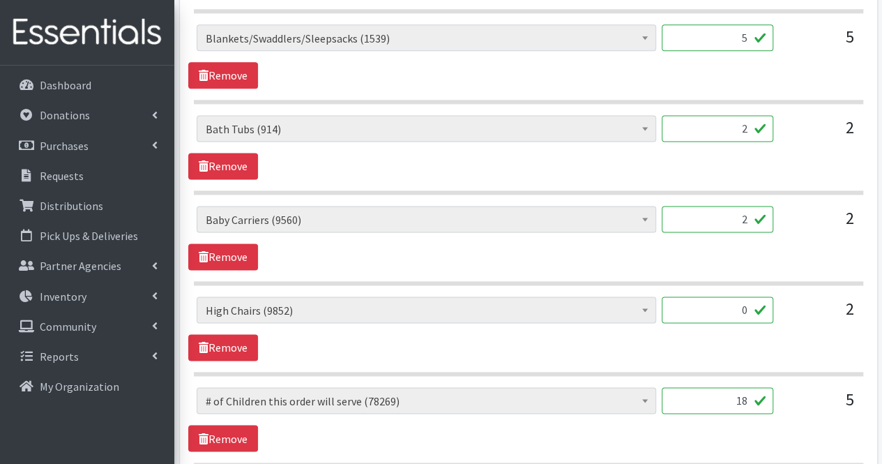
scroll to position [903, 0]
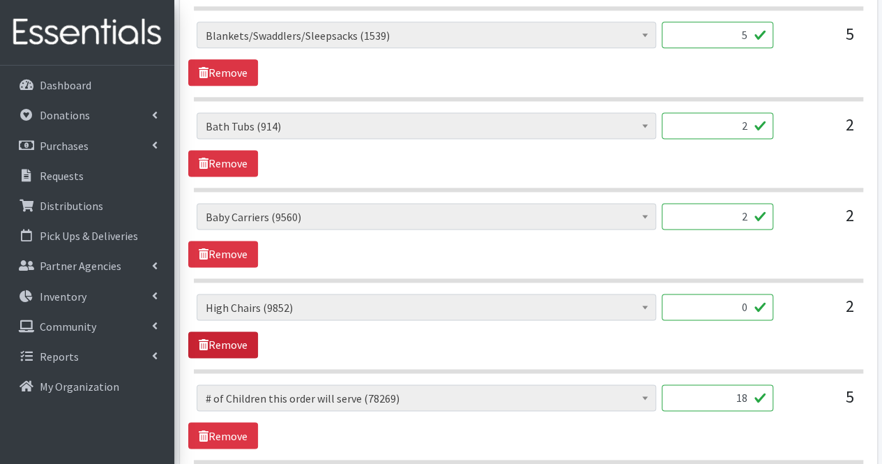
click at [234, 342] on link "Remove" at bounding box center [223, 344] width 70 height 26
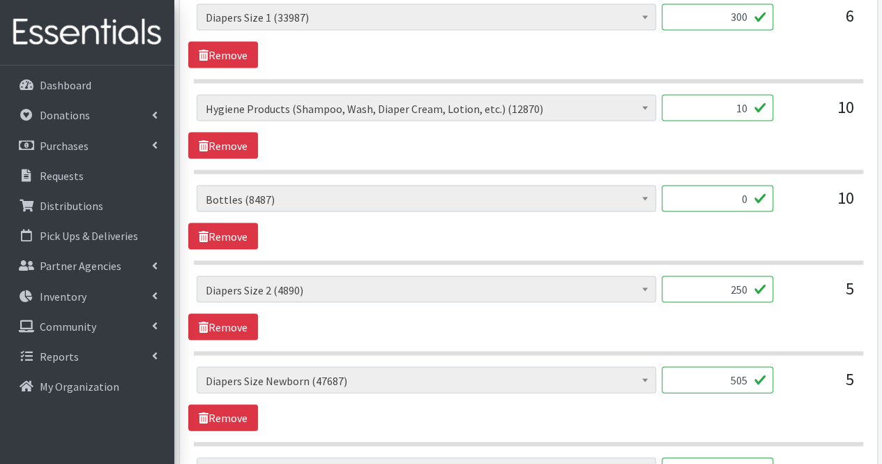
scroll to position [1284, 0]
click at [236, 236] on link "Remove" at bounding box center [223, 235] width 70 height 26
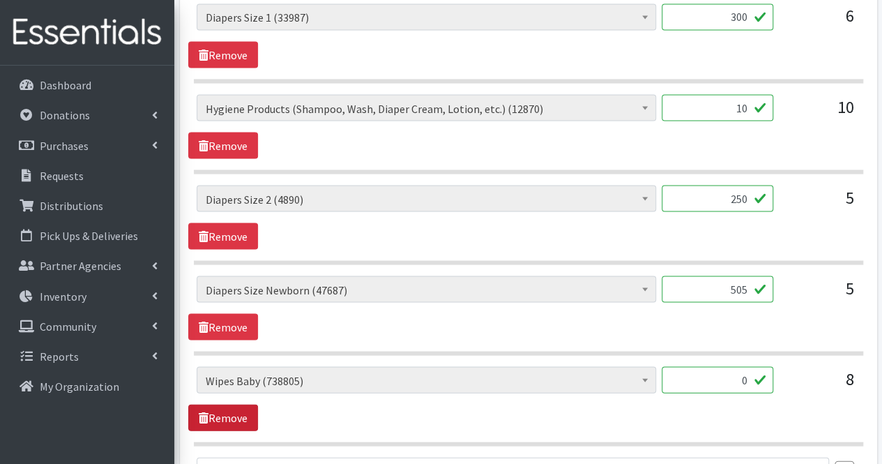
click at [220, 404] on link "Remove" at bounding box center [223, 417] width 70 height 26
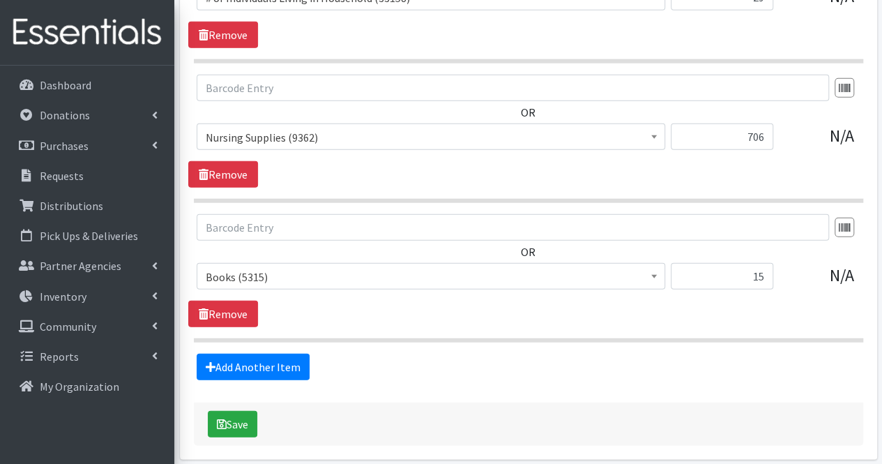
scroll to position [1762, 0]
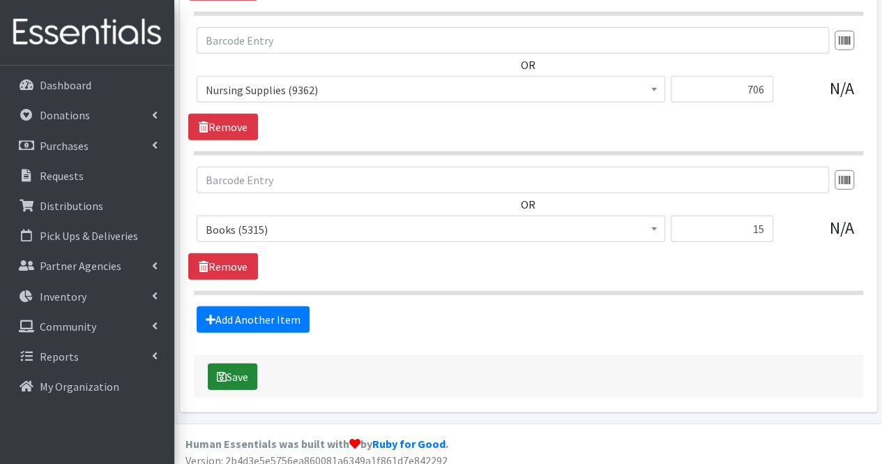
click at [245, 370] on button "Save" at bounding box center [232, 376] width 49 height 26
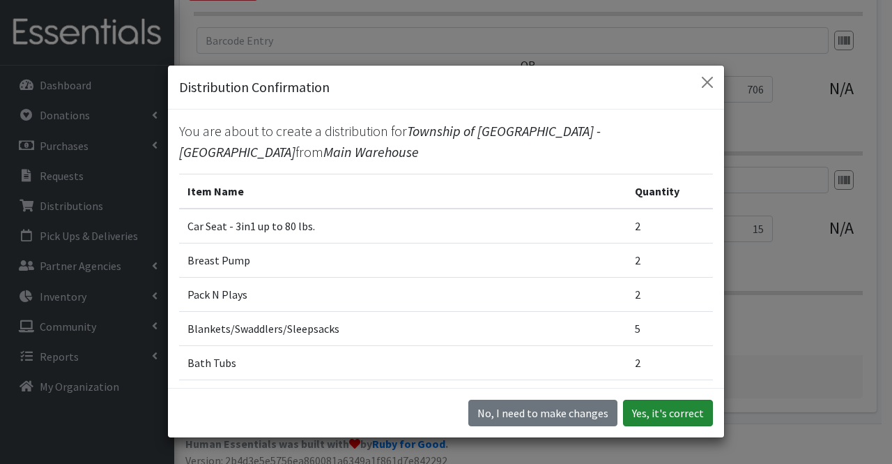
click at [673, 415] on button "Yes, it's correct" at bounding box center [668, 412] width 90 height 26
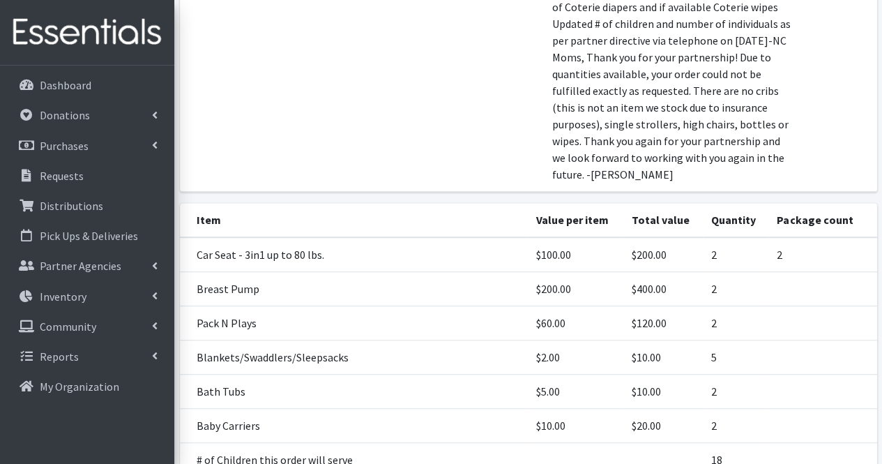
click at [673, 409] on td "$10.00" at bounding box center [663, 391] width 80 height 34
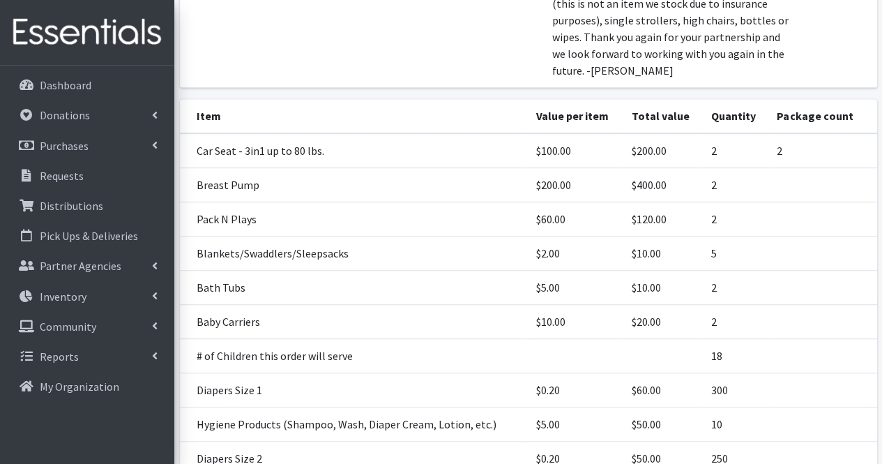
scroll to position [722, 0]
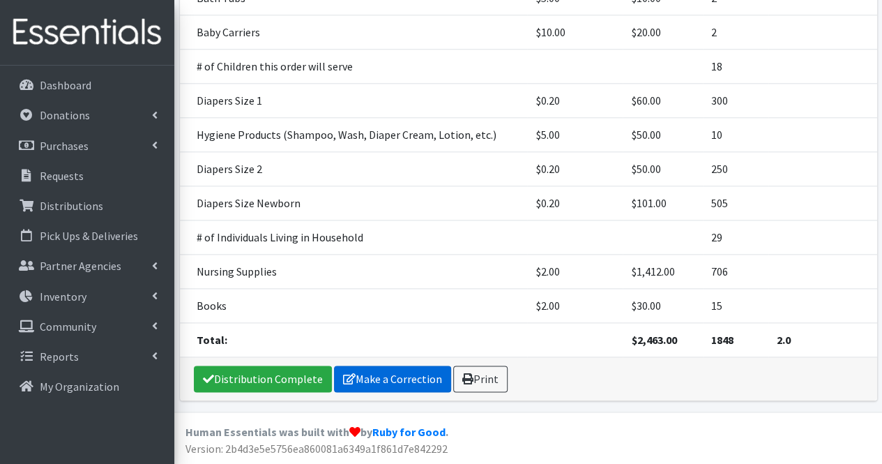
click at [379, 381] on link "Make a Correction" at bounding box center [392, 378] width 117 height 26
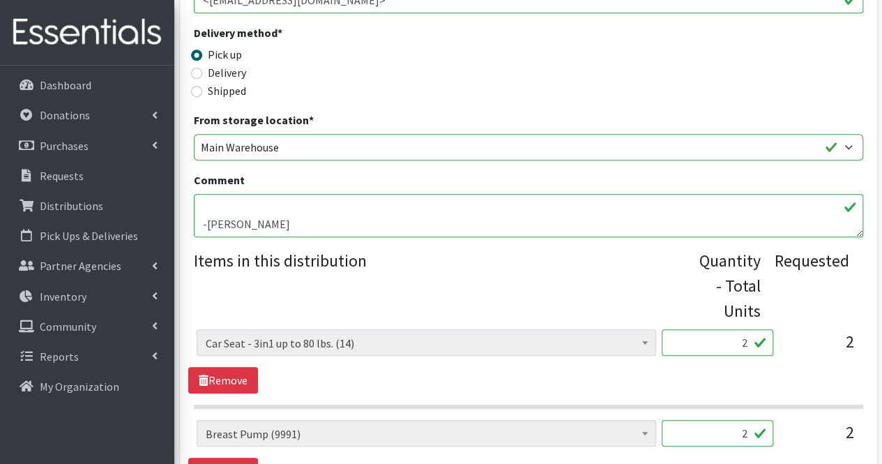
scroll to position [323, 0]
click at [487, 227] on textarea "If there are any in stock I have a resident that needs a crib, changing table i…" at bounding box center [528, 215] width 669 height 43
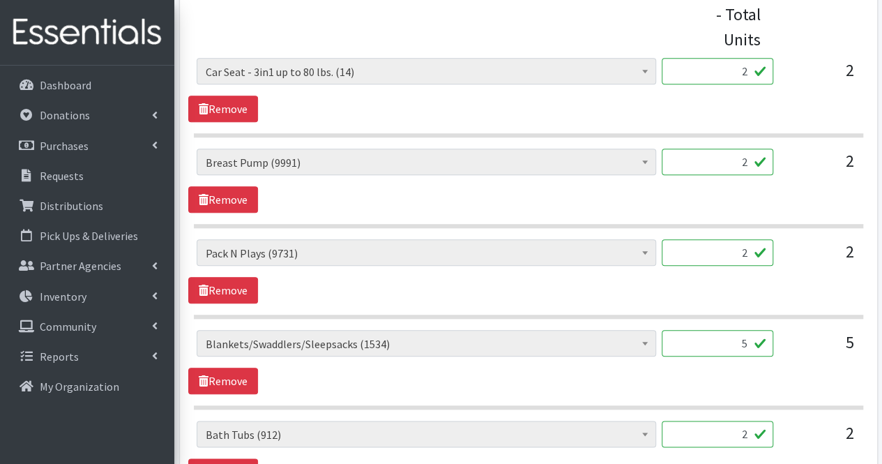
scroll to position [596, 0]
type textarea "If there are any in stock I have a resident that needs a crib, changing table i…"
click at [718, 245] on input "2" at bounding box center [718, 251] width 112 height 26
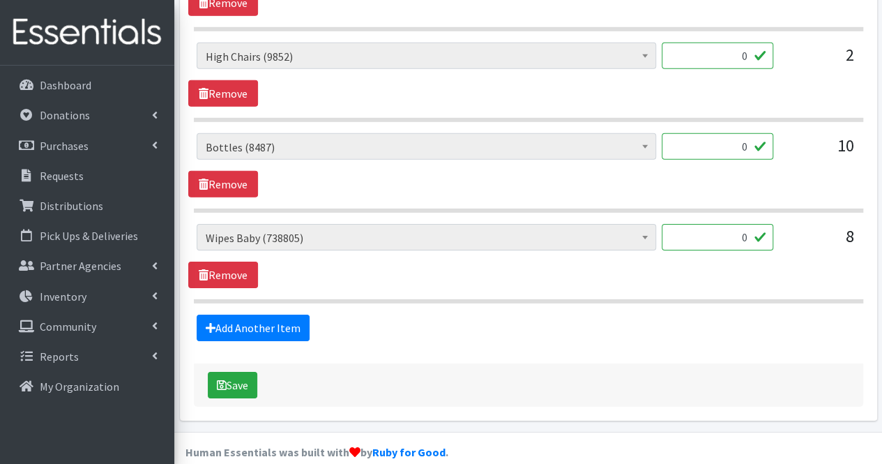
scroll to position [2116, 0]
type input "3"
click at [231, 261] on link "Remove" at bounding box center [223, 274] width 70 height 26
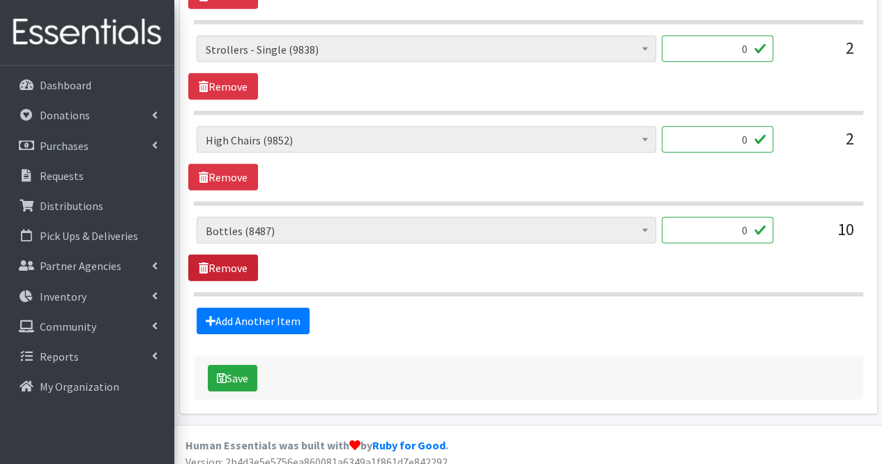
click at [231, 258] on link "Remove" at bounding box center [223, 267] width 70 height 26
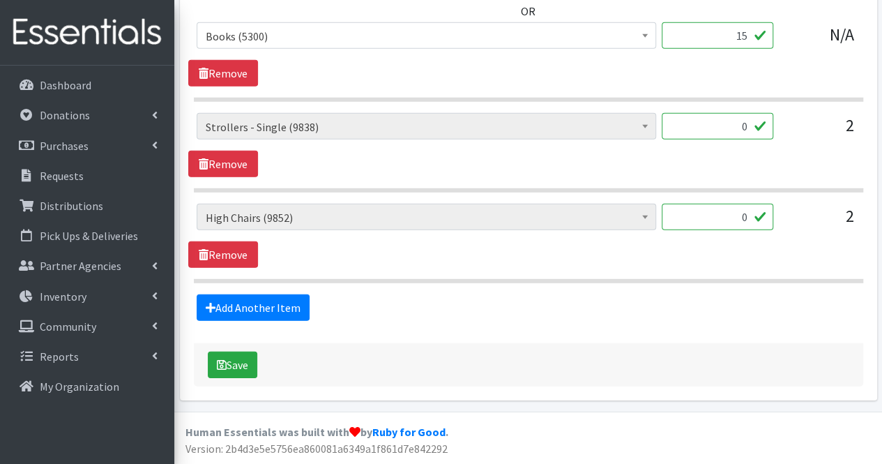
scroll to position [1942, 0]
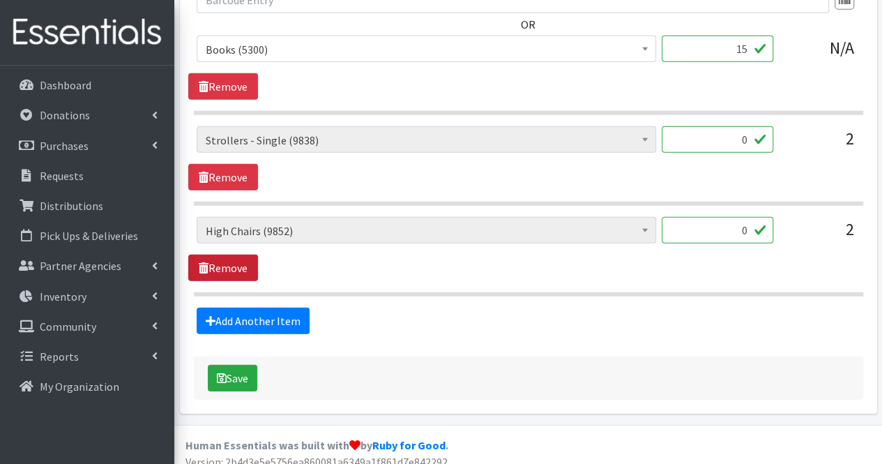
click at [231, 258] on link "Remove" at bounding box center [223, 267] width 70 height 26
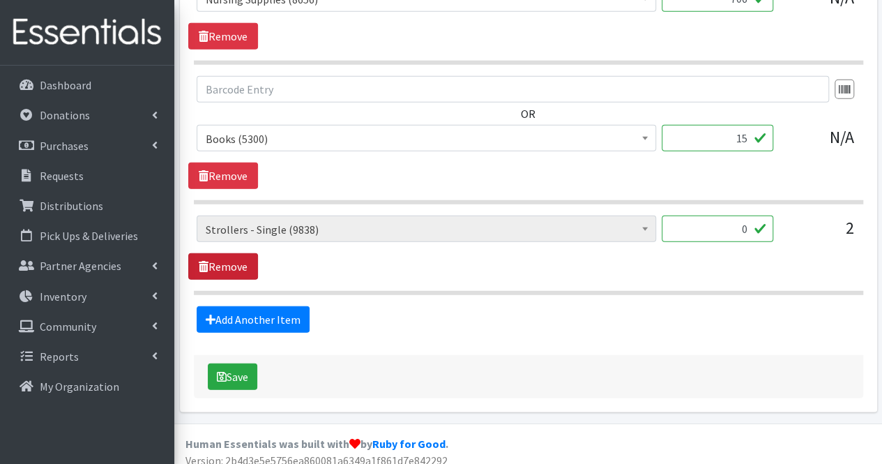
click at [231, 258] on link "Remove" at bounding box center [223, 266] width 70 height 26
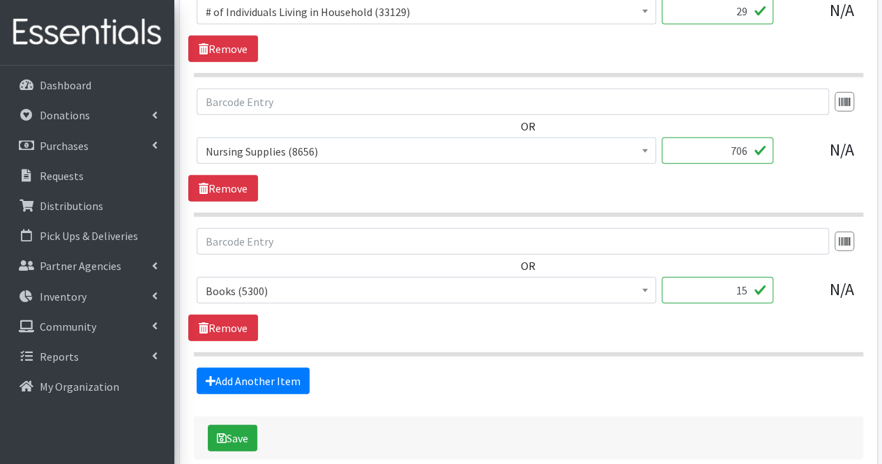
scroll to position [1762, 0]
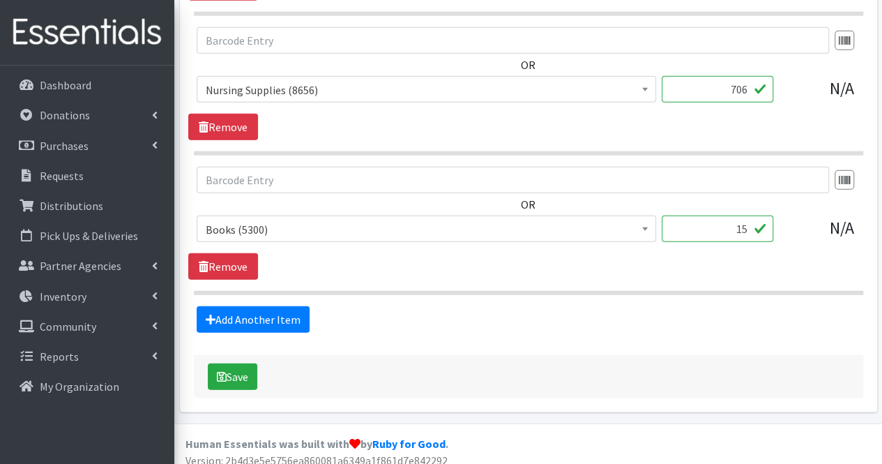
click at [259, 362] on div "Save" at bounding box center [528, 376] width 669 height 43
click at [254, 364] on button "Save" at bounding box center [232, 376] width 49 height 26
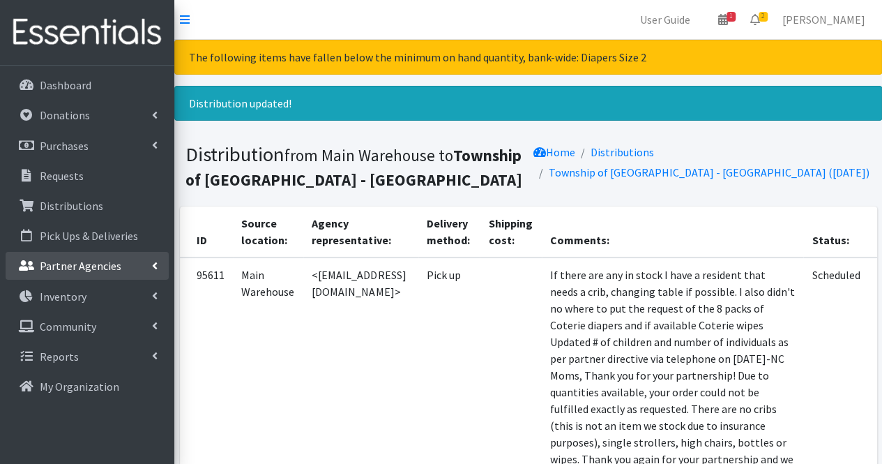
click at [86, 273] on p "Partner Agencies" at bounding box center [81, 266] width 82 height 14
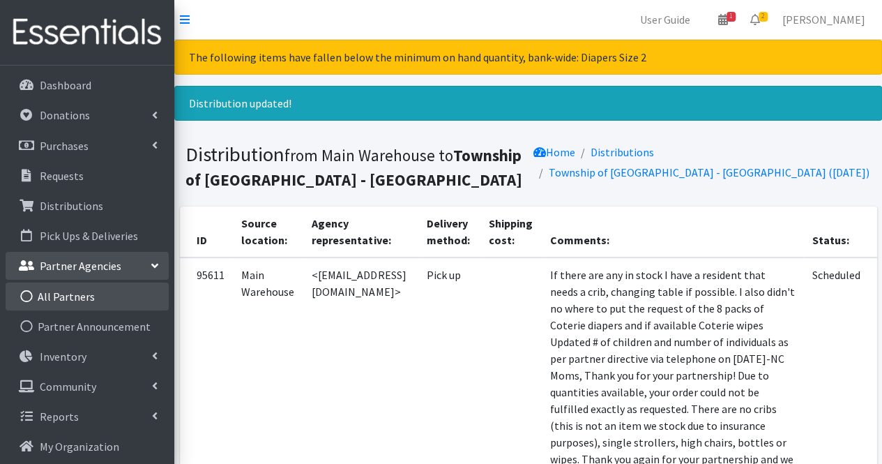
click at [79, 293] on link "All Partners" at bounding box center [87, 296] width 163 height 28
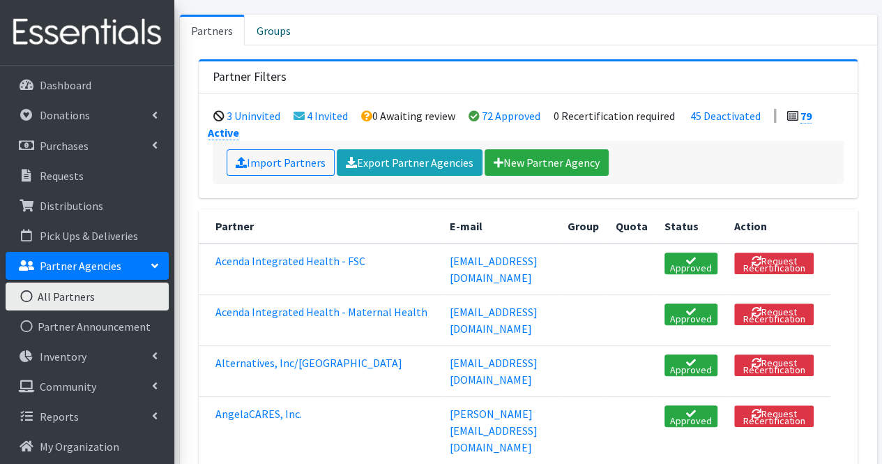
scroll to position [100, 0]
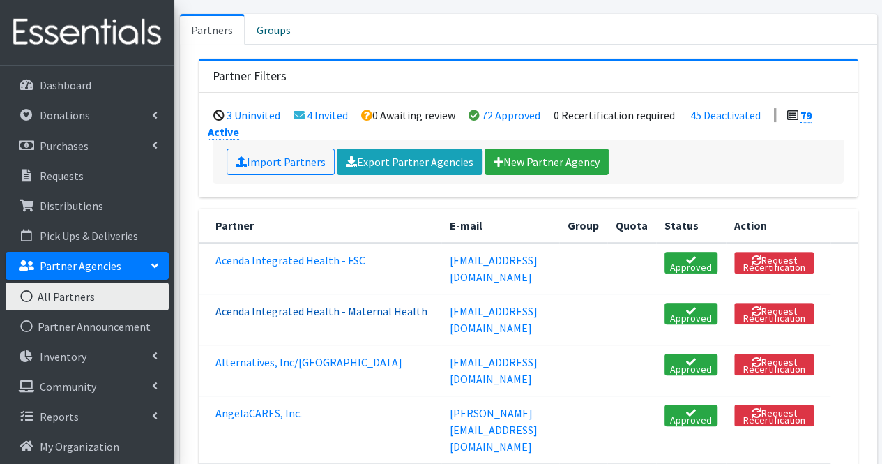
click at [284, 318] on link "Acenda Integrated Health - Maternal Health" at bounding box center [321, 311] width 212 height 14
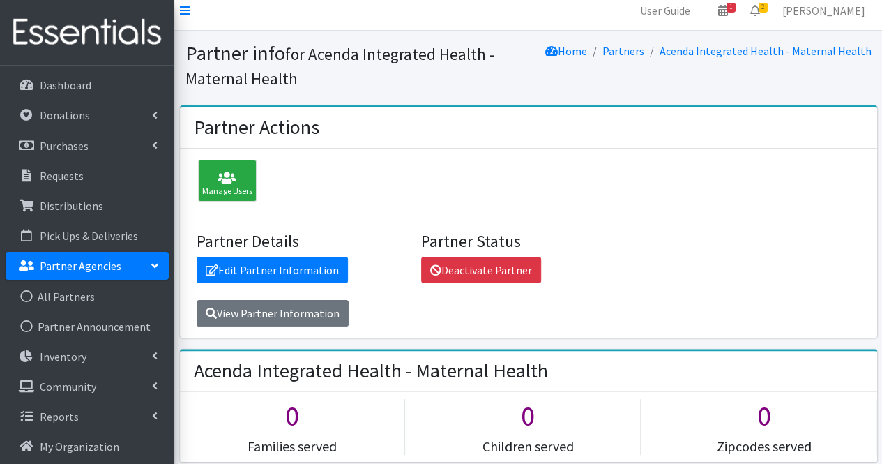
scroll to position [10, 0]
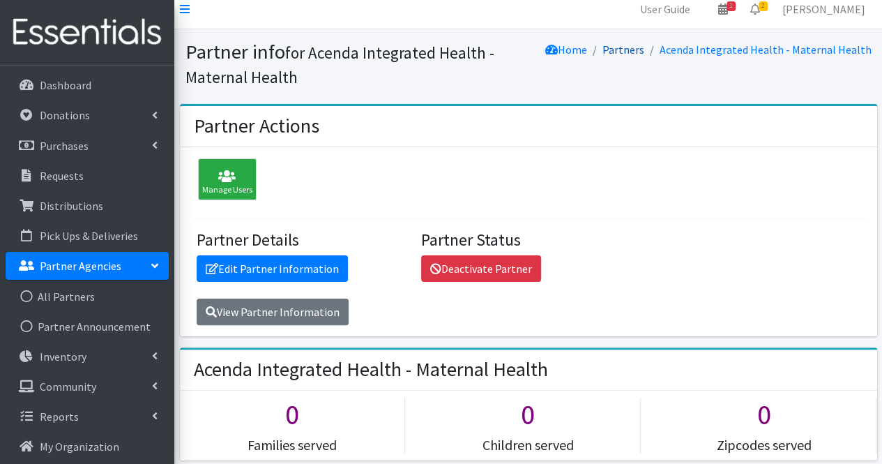
click at [635, 52] on link "Partners" at bounding box center [623, 50] width 42 height 14
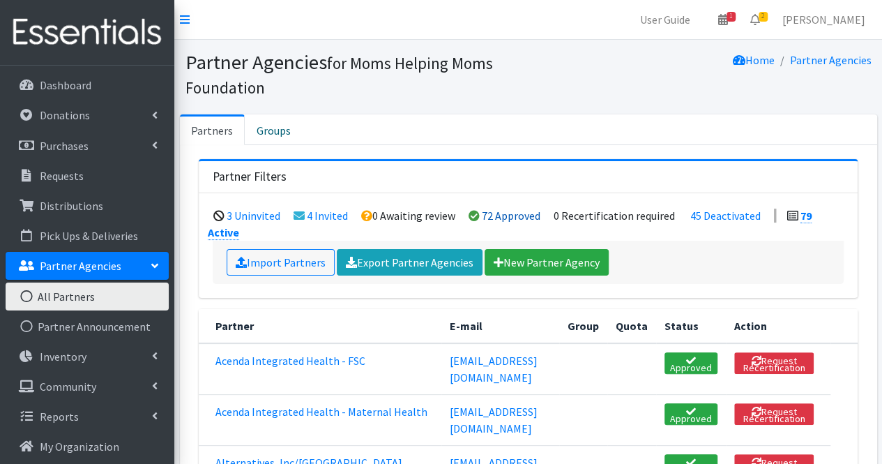
click at [516, 209] on link "72 Approved" at bounding box center [511, 215] width 59 height 14
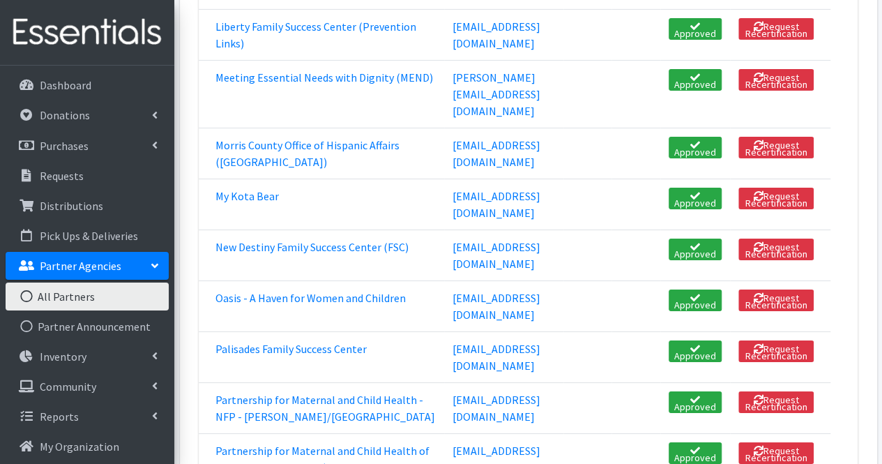
scroll to position [2368, 0]
